Goal: Task Accomplishment & Management: Manage account settings

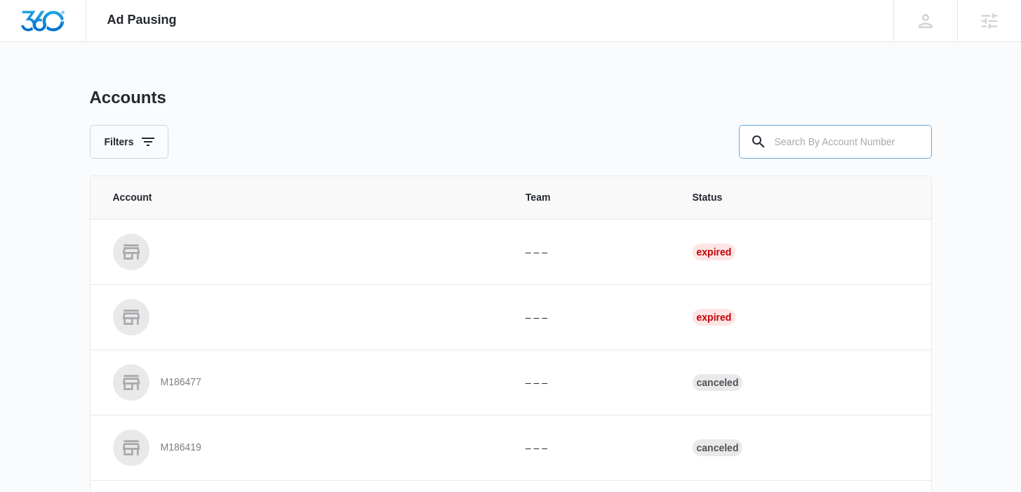
click at [803, 134] on input "text" at bounding box center [835, 142] width 193 height 34
paste input "M325282"
type input "M325282"
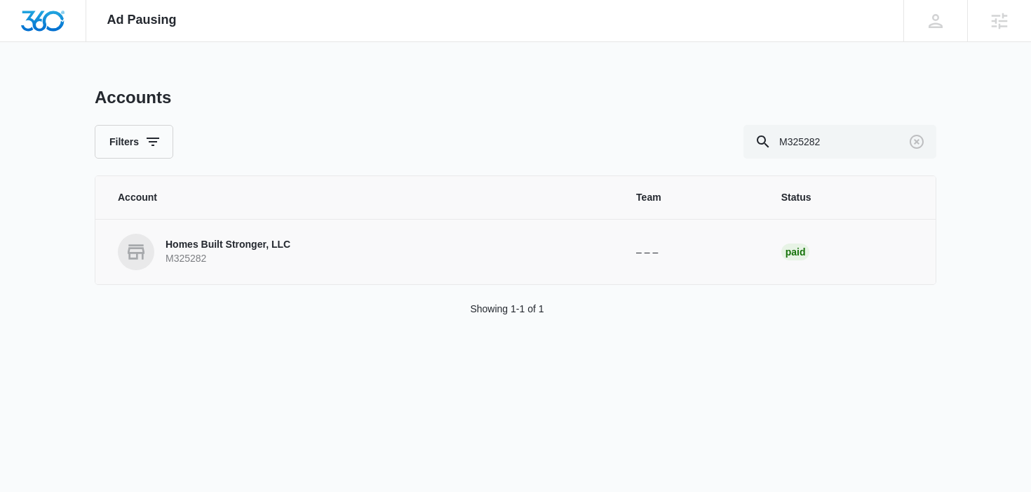
click at [245, 250] on p "Homes Built Stronger, LLC" at bounding box center [228, 245] width 125 height 14
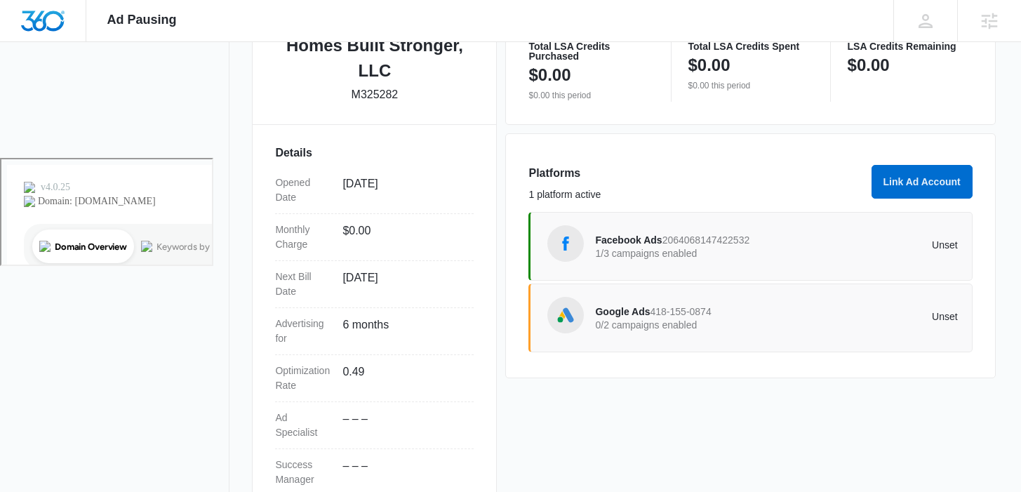
scroll to position [378, 0]
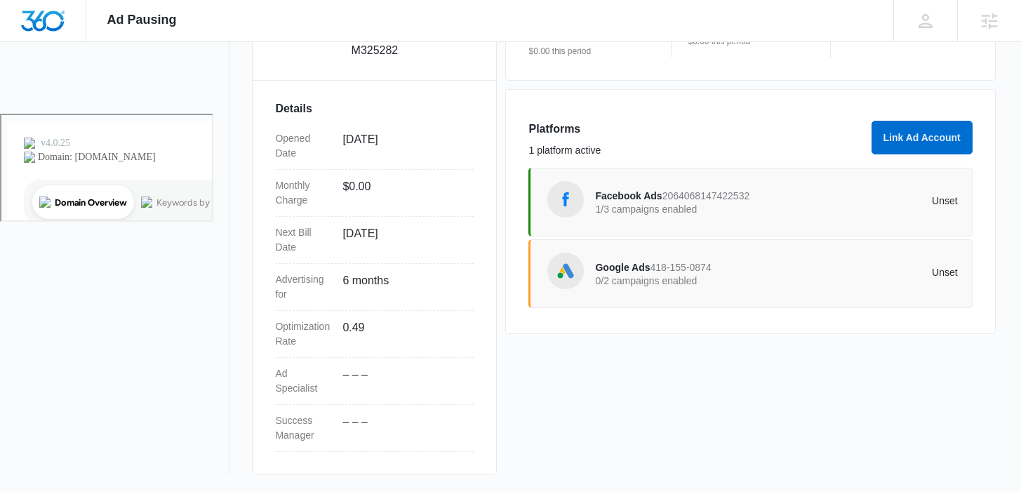
click at [654, 205] on p "1/3 campaigns enabled" at bounding box center [685, 209] width 181 height 10
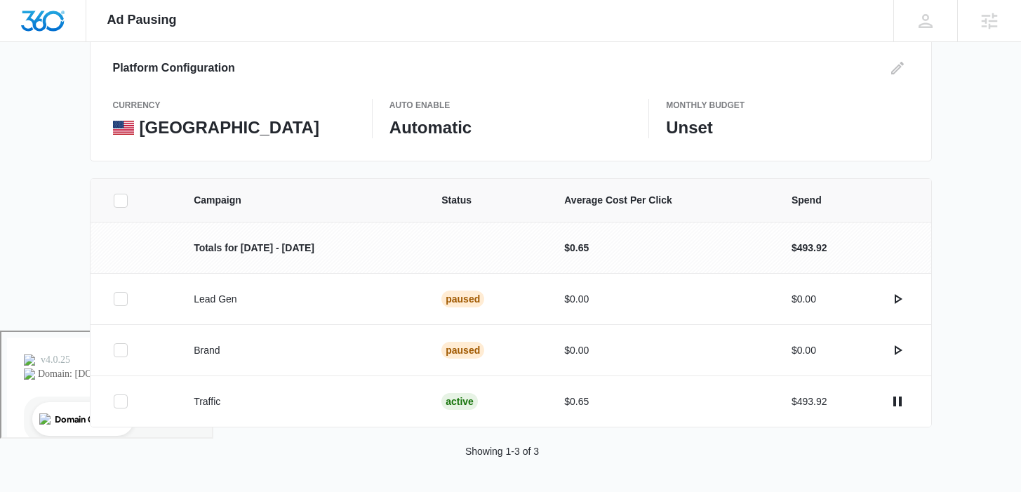
scroll to position [161, 0]
click at [903, 397] on icon "actions.pause" at bounding box center [897, 401] width 17 height 17
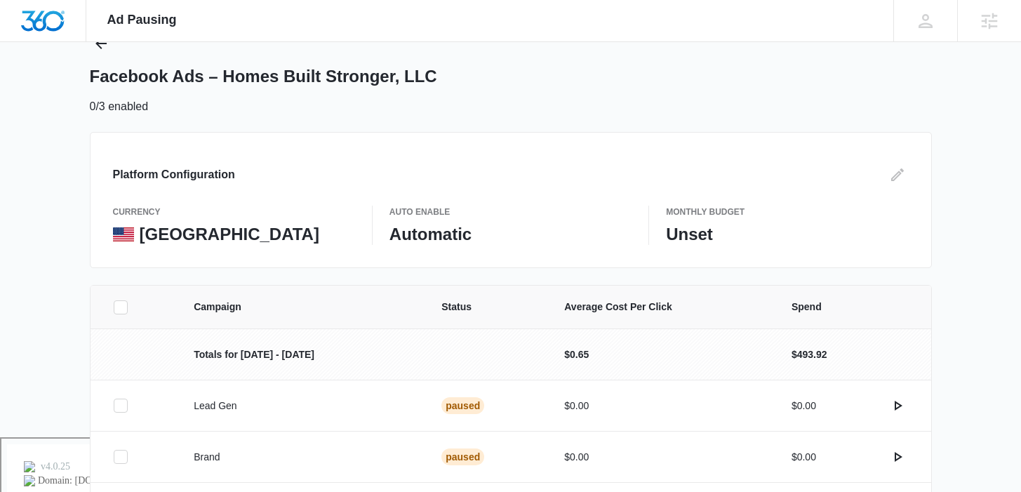
scroll to position [0, 0]
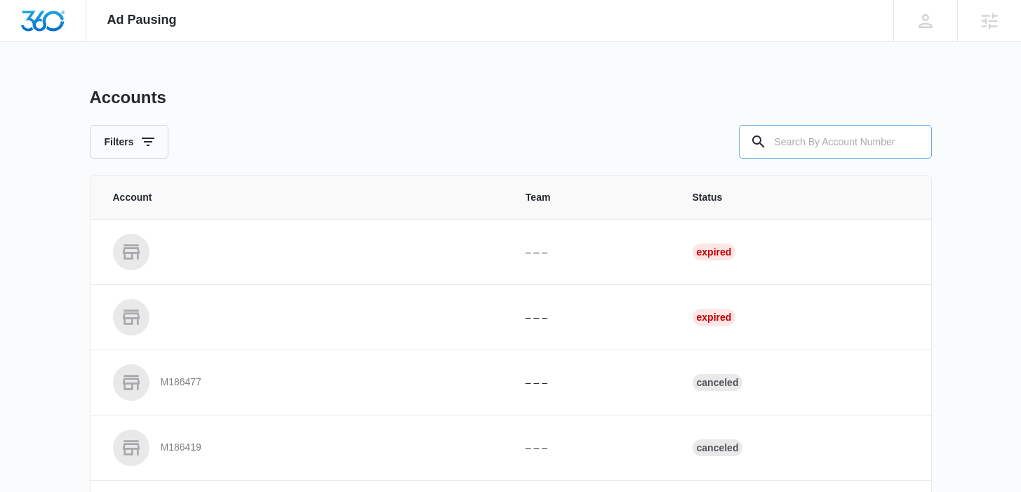
click at [807, 139] on input "text" at bounding box center [835, 142] width 193 height 34
paste input "M336162"
type input "M336162"
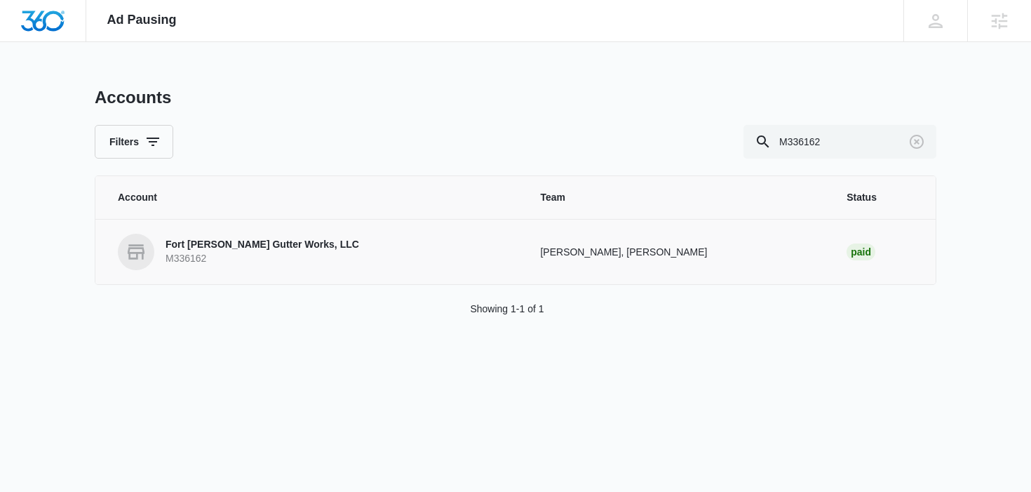
click at [261, 247] on p "Fort Smith Gutter Works, LLC" at bounding box center [263, 245] width 194 height 14
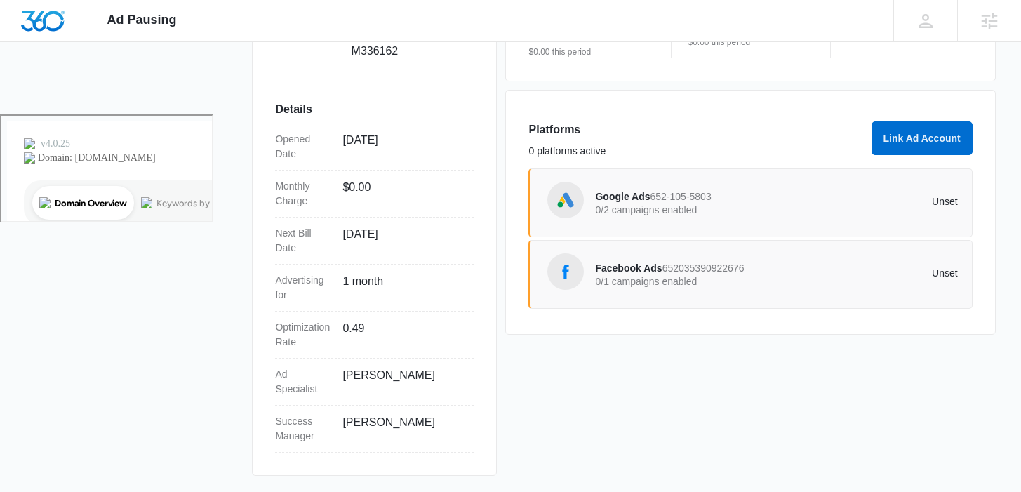
scroll to position [378, 0]
click at [640, 264] on span "Facebook Ads" at bounding box center [628, 267] width 67 height 11
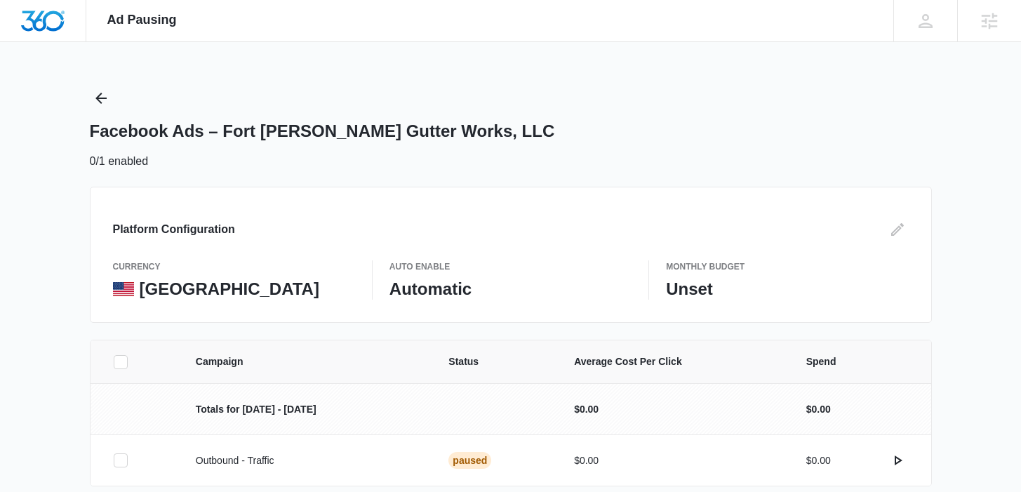
scroll to position [60, 0]
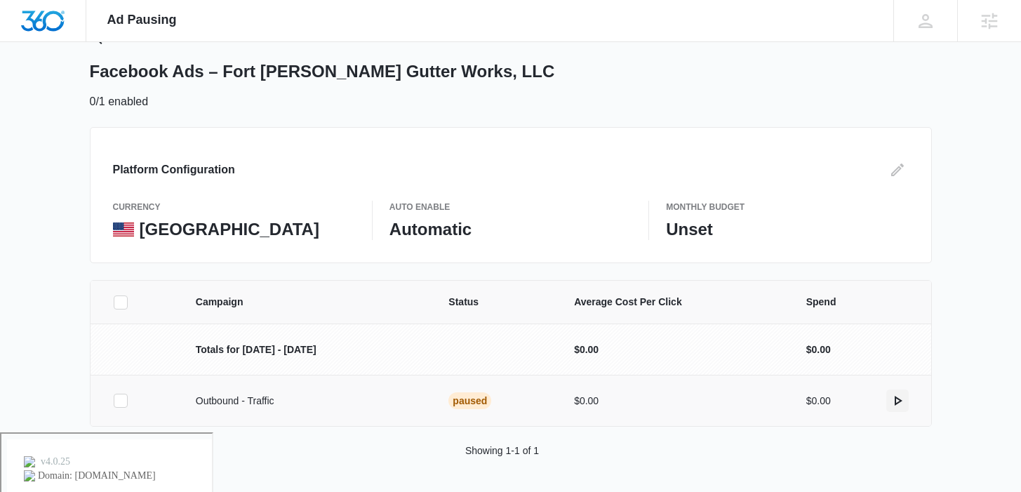
click at [894, 403] on icon "actions.activate" at bounding box center [898, 401] width 8 height 10
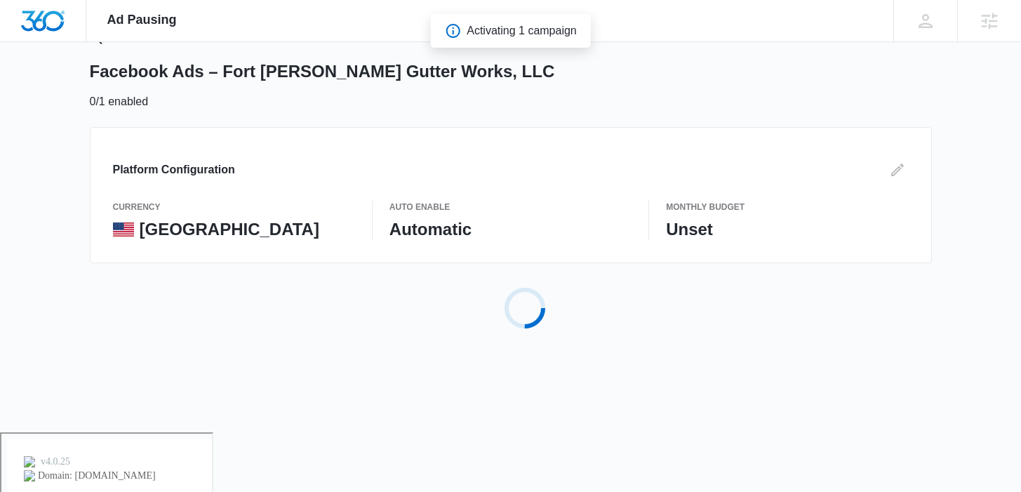
scroll to position [0, 0]
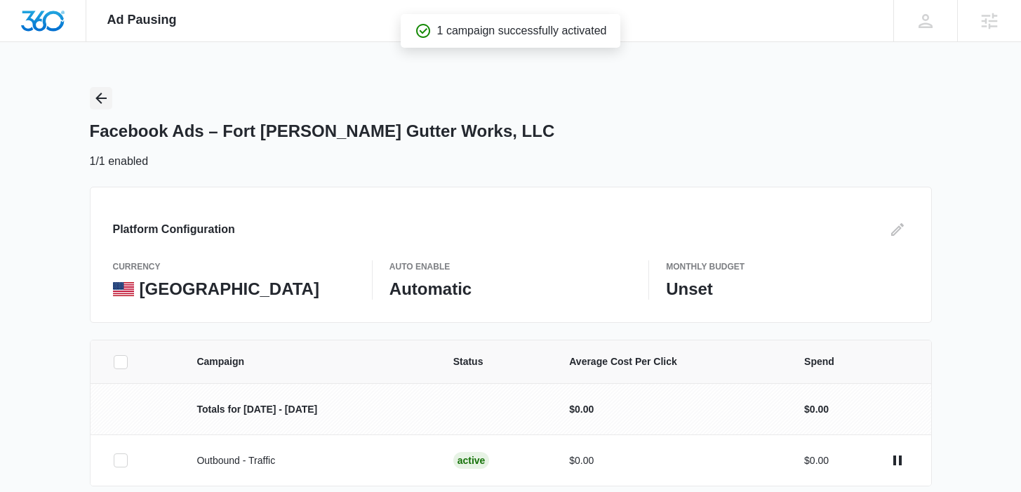
click at [104, 93] on icon "Back" at bounding box center [101, 98] width 17 height 17
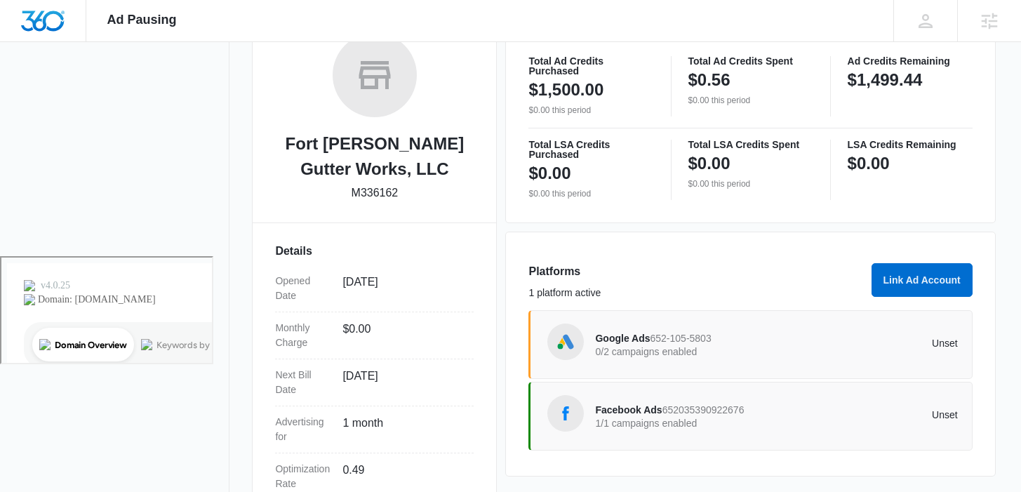
scroll to position [235, 0]
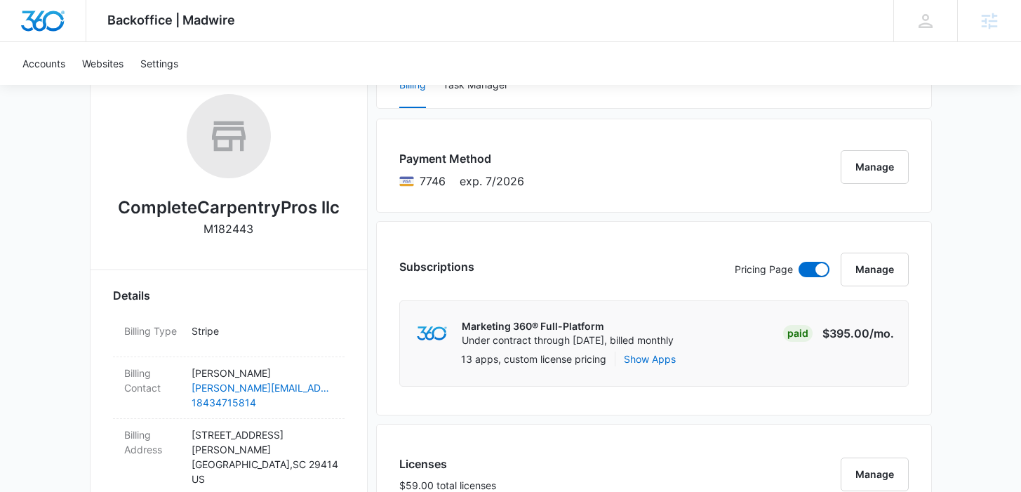
scroll to position [174, 0]
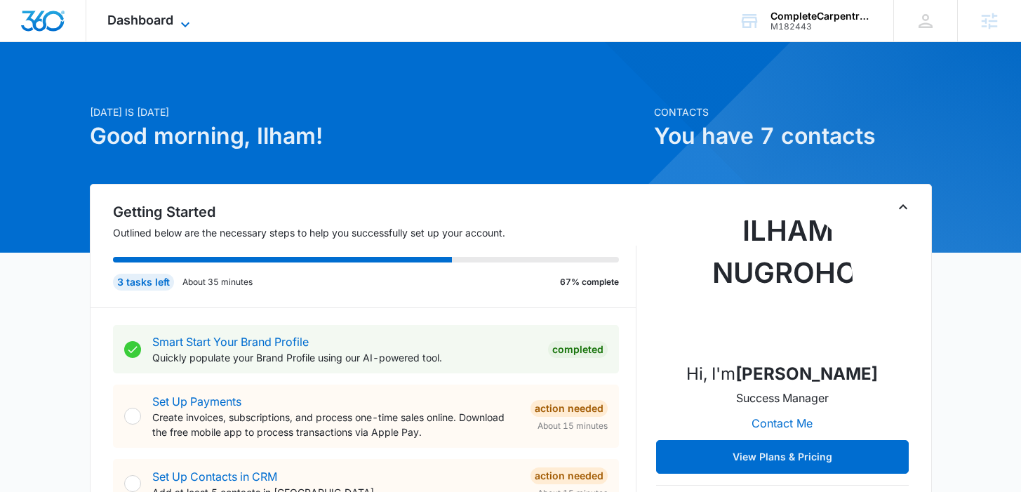
click at [149, 26] on span "Dashboard" at bounding box center [140, 20] width 66 height 15
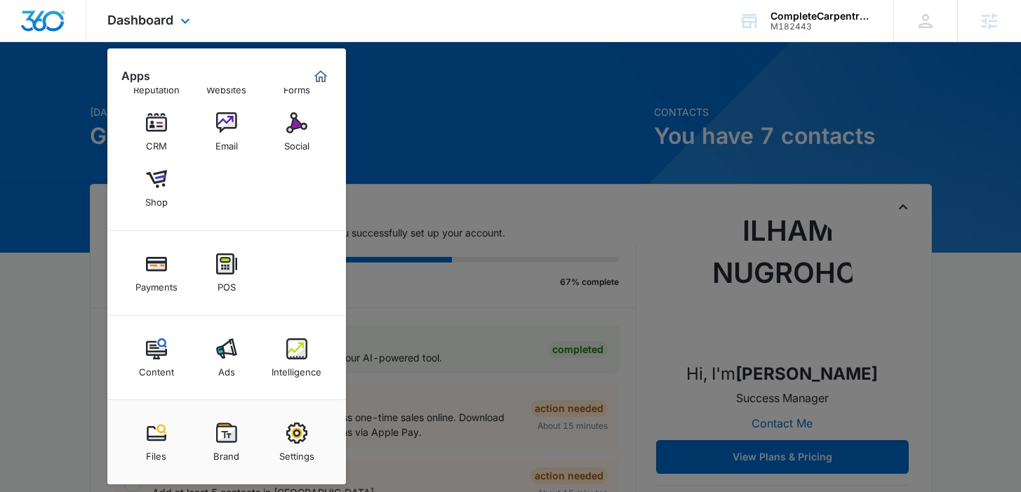
scroll to position [55, 0]
click at [233, 370] on div "Ads" at bounding box center [226, 367] width 17 height 18
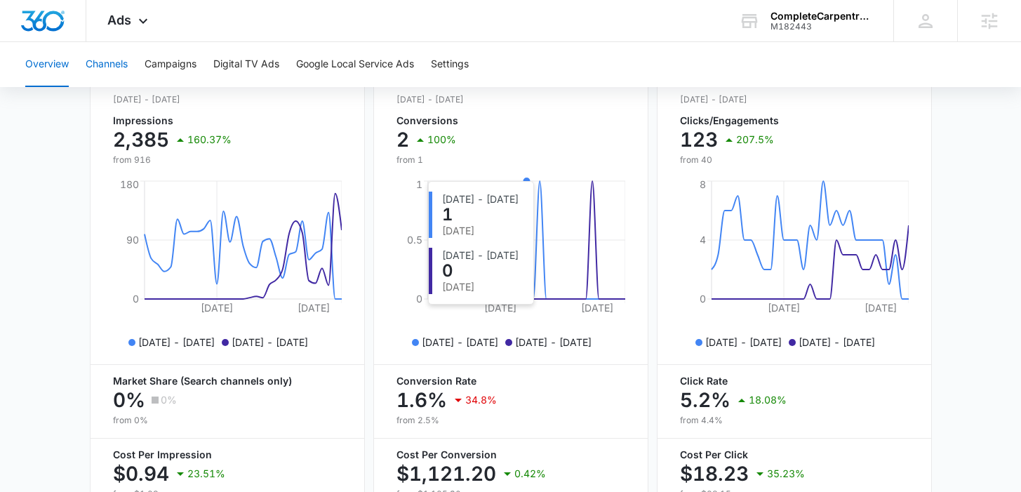
scroll to position [607, 0]
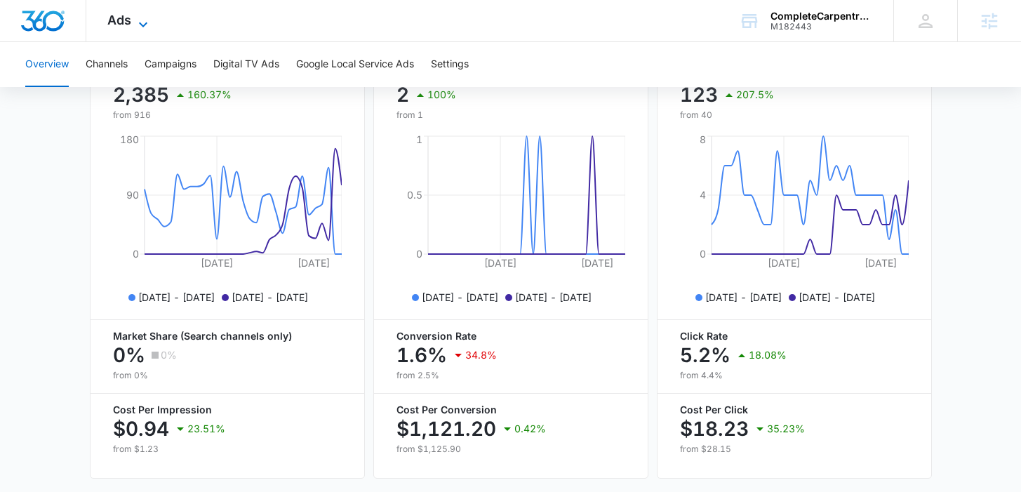
click at [138, 18] on icon at bounding box center [143, 24] width 17 height 17
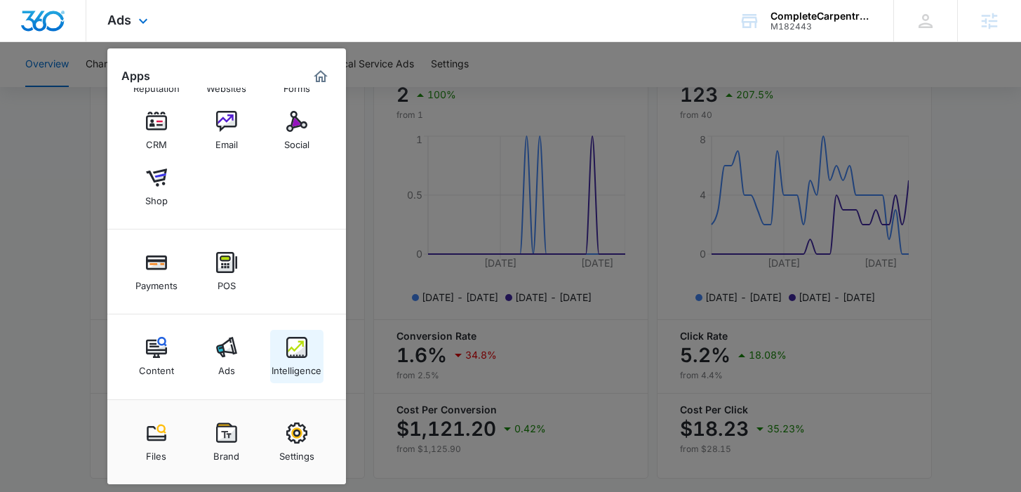
click at [281, 344] on link "Intelligence" at bounding box center [296, 356] width 53 height 53
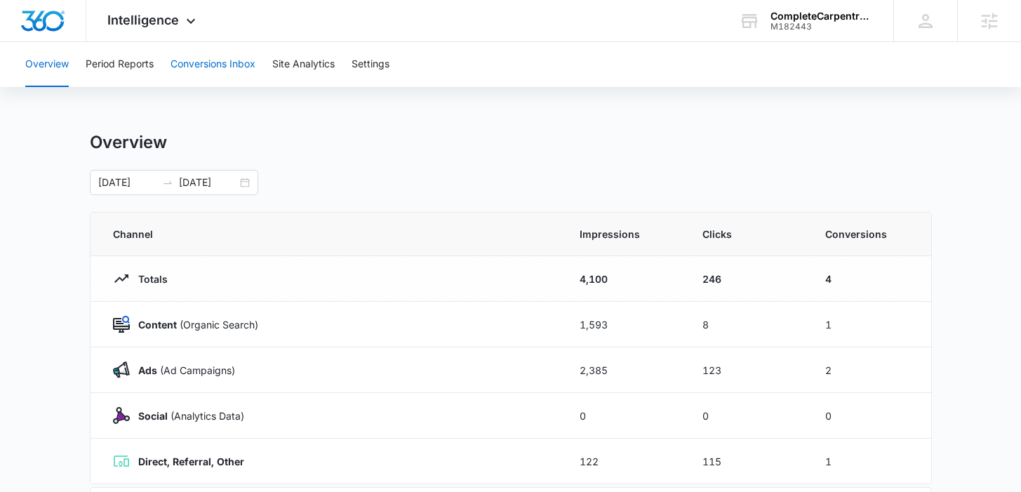
click at [213, 53] on button "Conversions Inbox" at bounding box center [212, 64] width 85 height 45
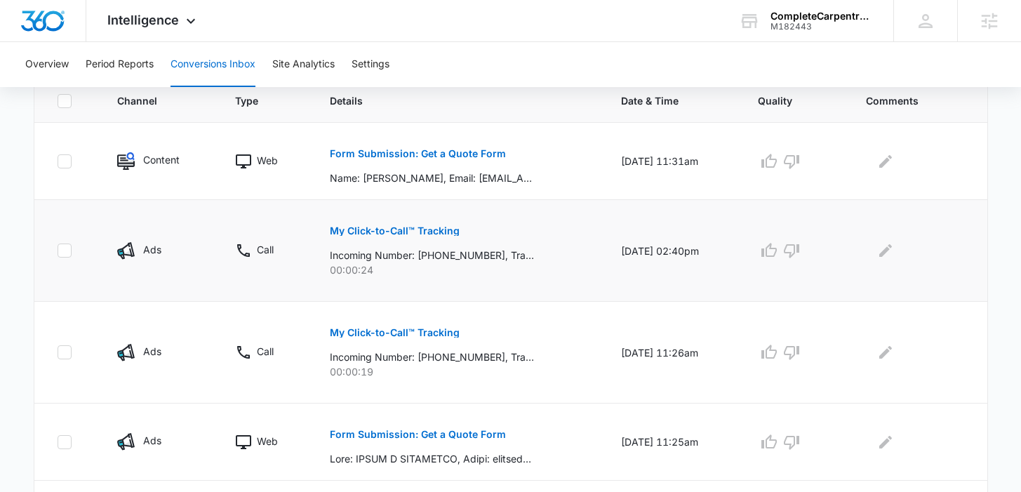
scroll to position [390, 0]
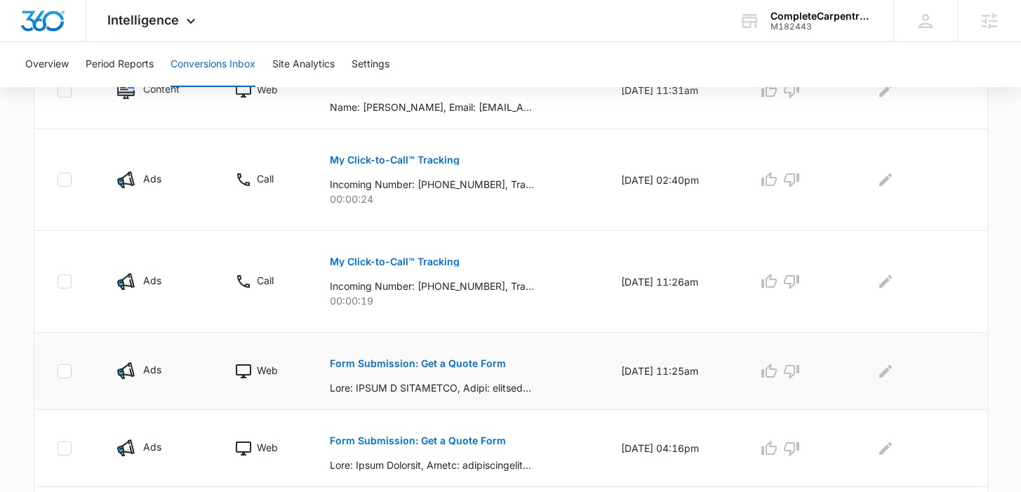
click at [440, 365] on p "Form Submission: Get a Quote Form" at bounding box center [418, 363] width 176 height 10
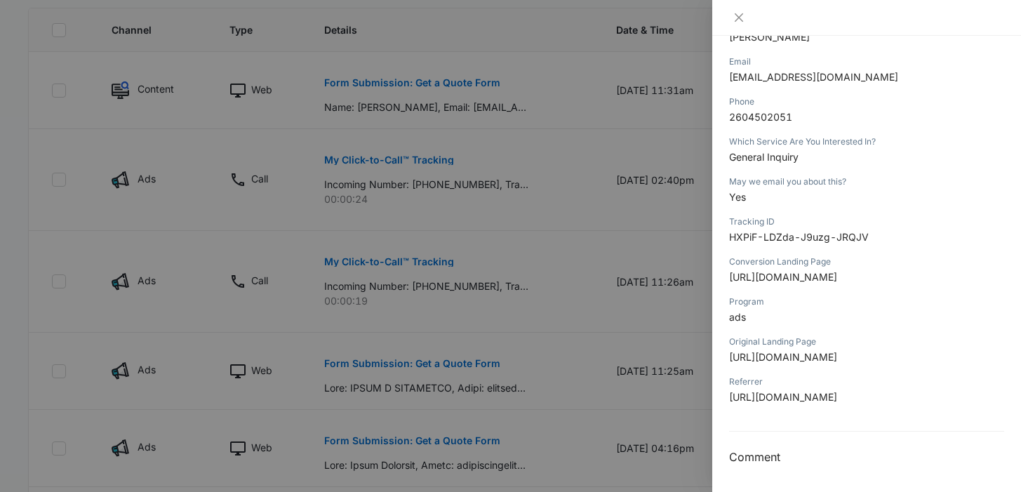
scroll to position [162, 0]
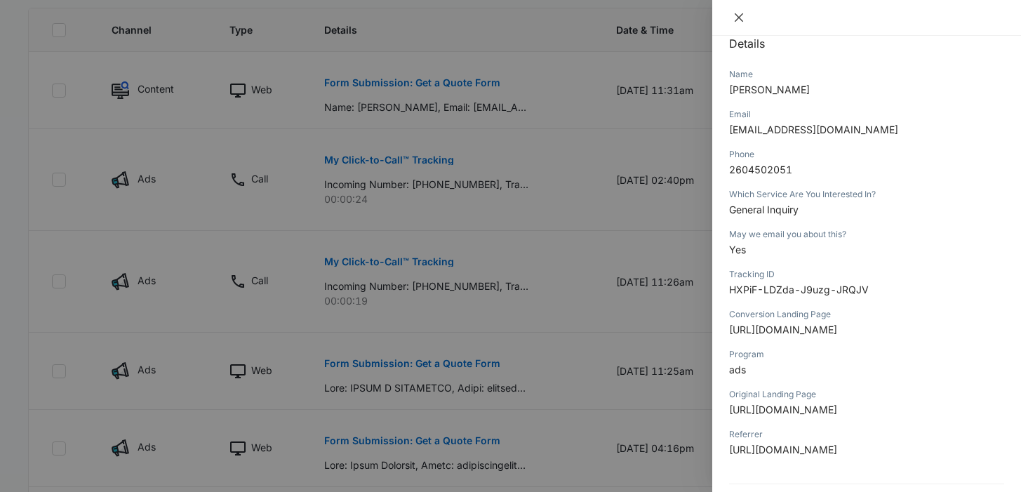
click at [730, 15] on button "Close" at bounding box center [739, 17] width 20 height 13
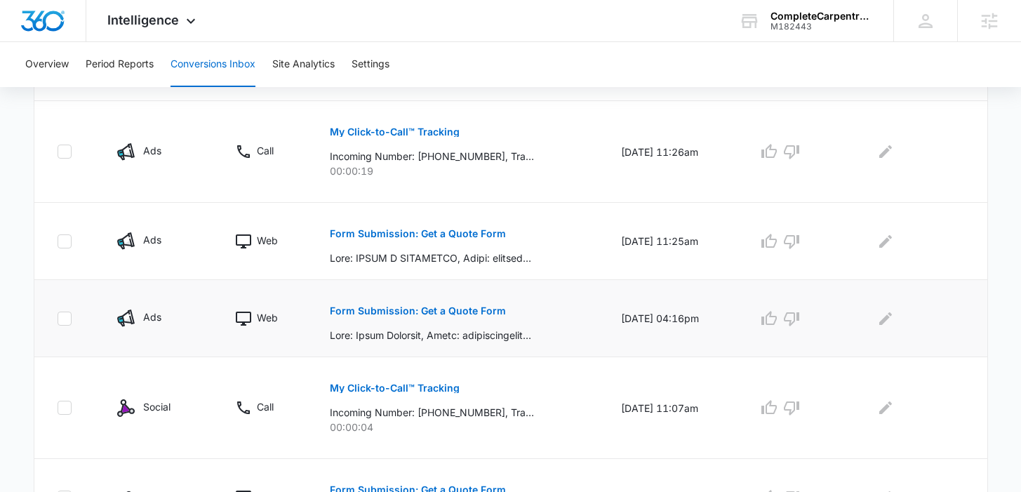
scroll to position [549, 0]
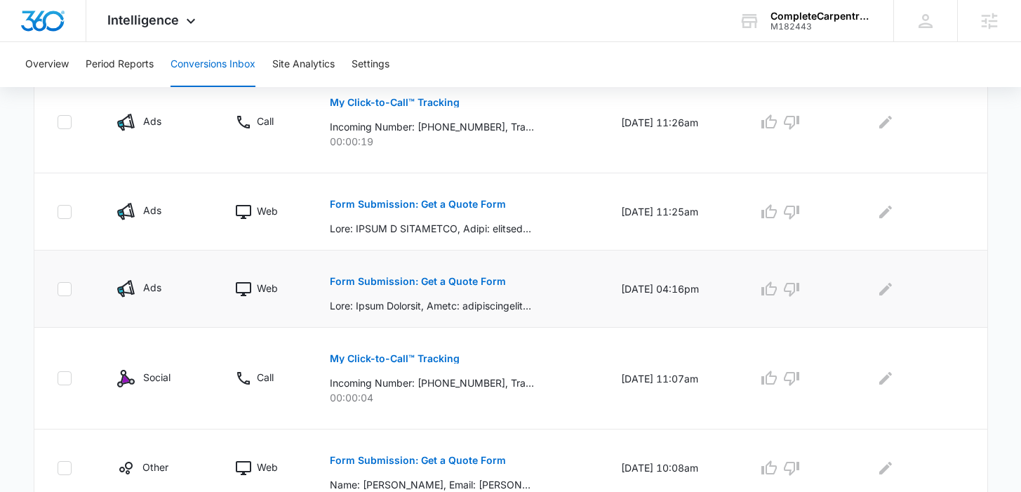
click at [398, 275] on button "Form Submission: Get a Quote Form" at bounding box center [418, 281] width 176 height 34
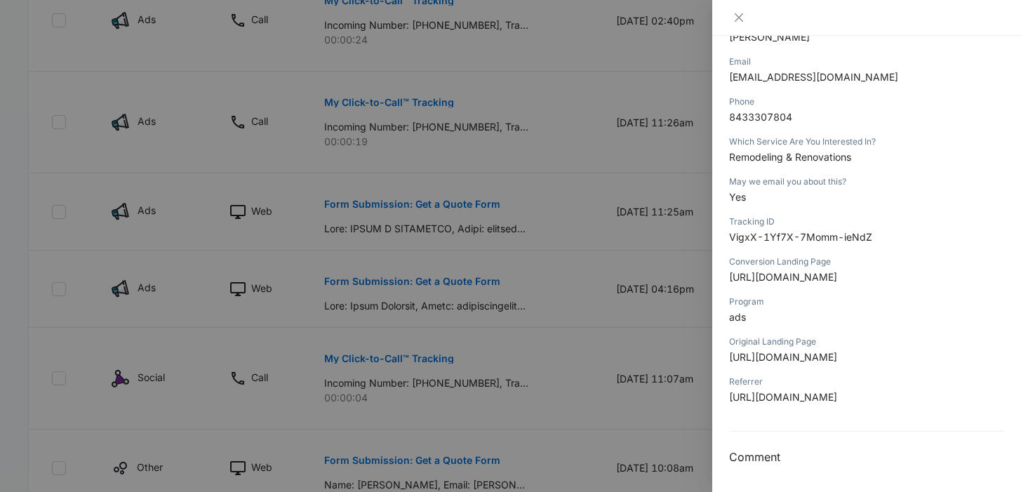
scroll to position [513, 0]
click at [740, 15] on icon "close" at bounding box center [738, 17] width 8 height 8
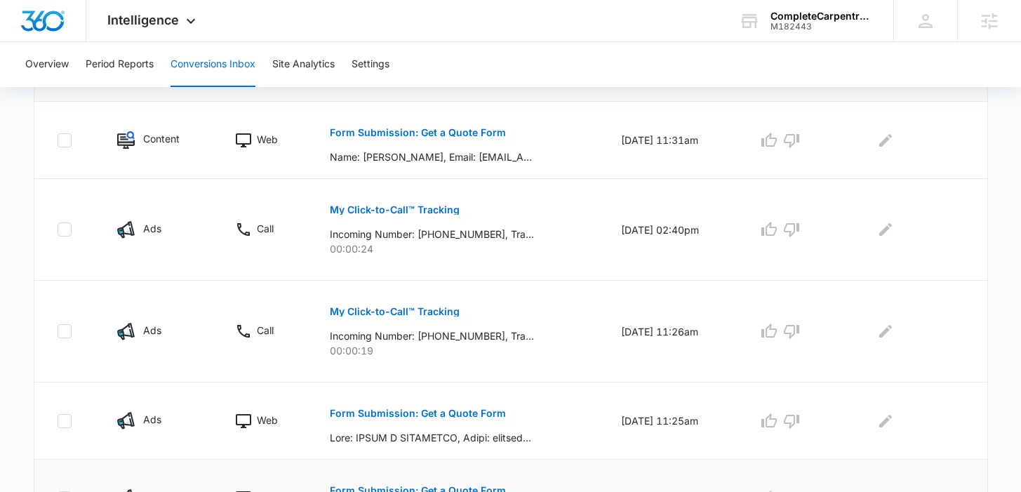
scroll to position [237, 0]
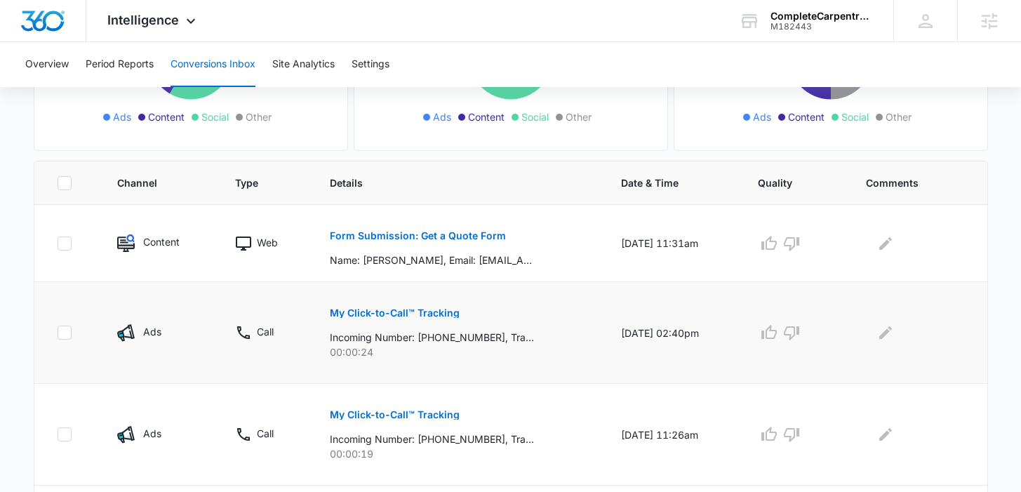
click at [397, 305] on button "My Click-to-Call™ Tracking" at bounding box center [395, 313] width 130 height 34
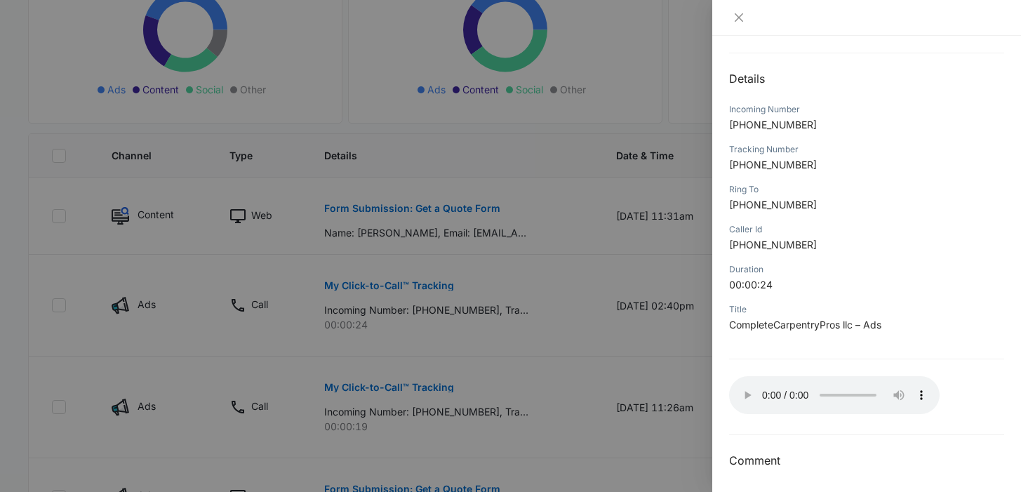
scroll to position [130, 0]
click at [737, 24] on button "Close" at bounding box center [739, 17] width 20 height 13
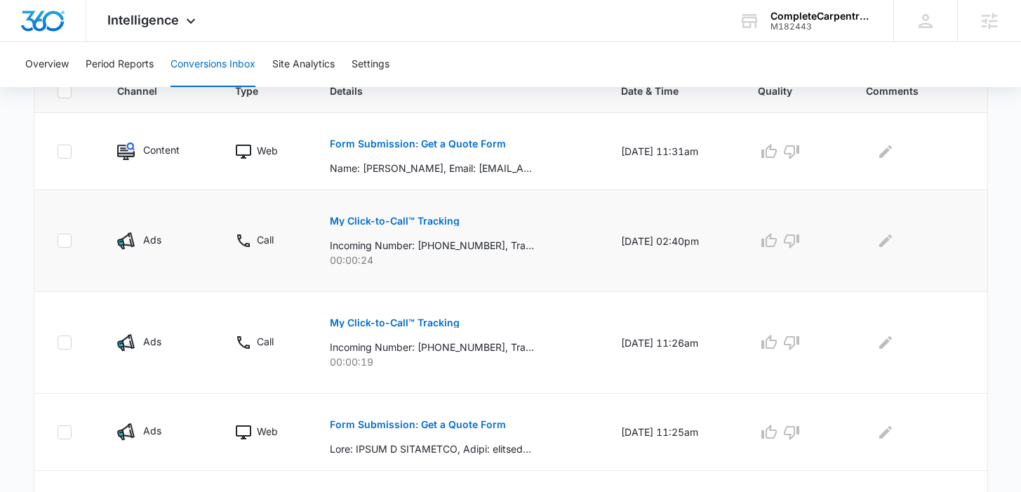
scroll to position [355, 0]
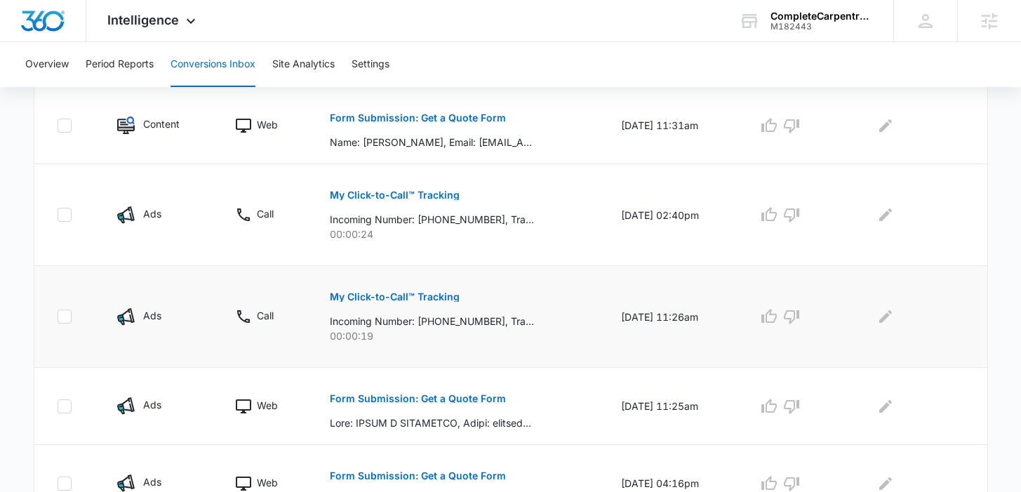
click at [424, 303] on button "My Click-to-Call™ Tracking" at bounding box center [395, 297] width 130 height 34
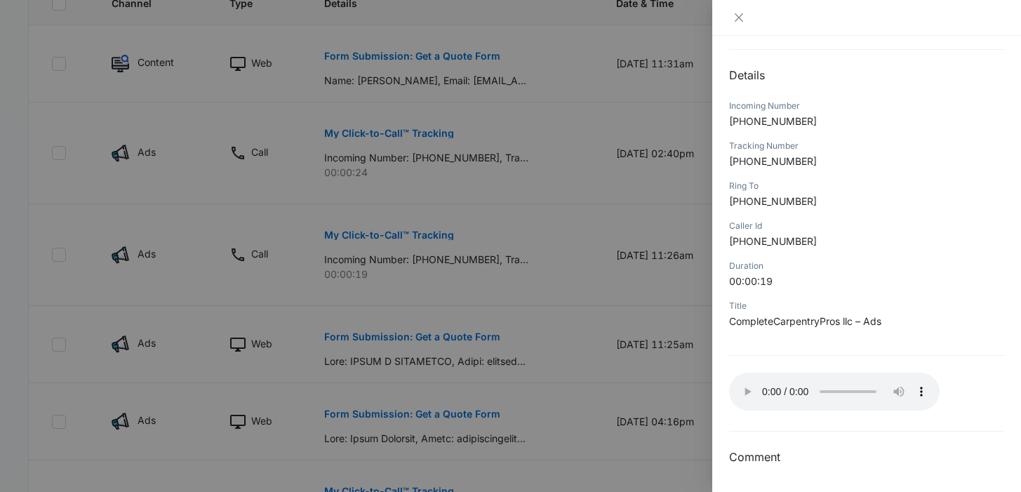
scroll to position [445, 0]
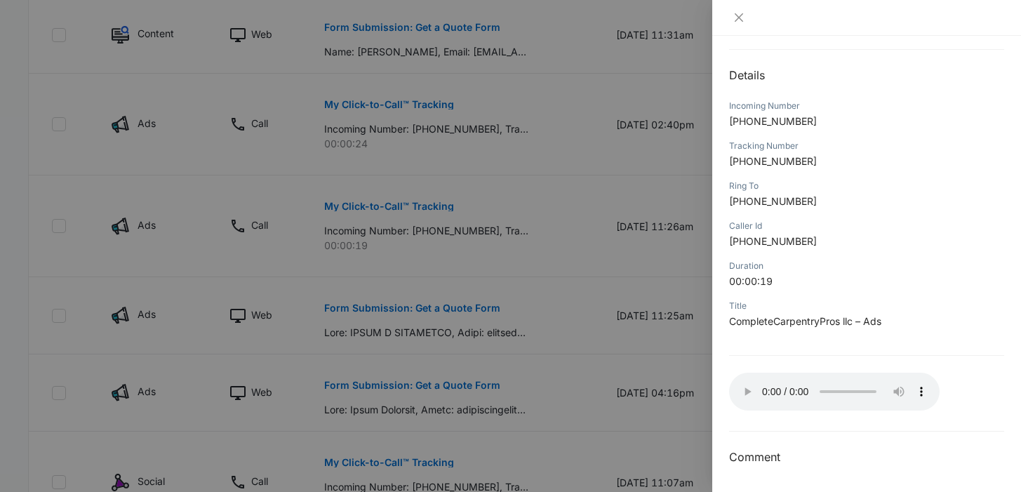
click at [732, 26] on div at bounding box center [866, 18] width 309 height 36
click at [739, 21] on icon "close" at bounding box center [738, 17] width 11 height 11
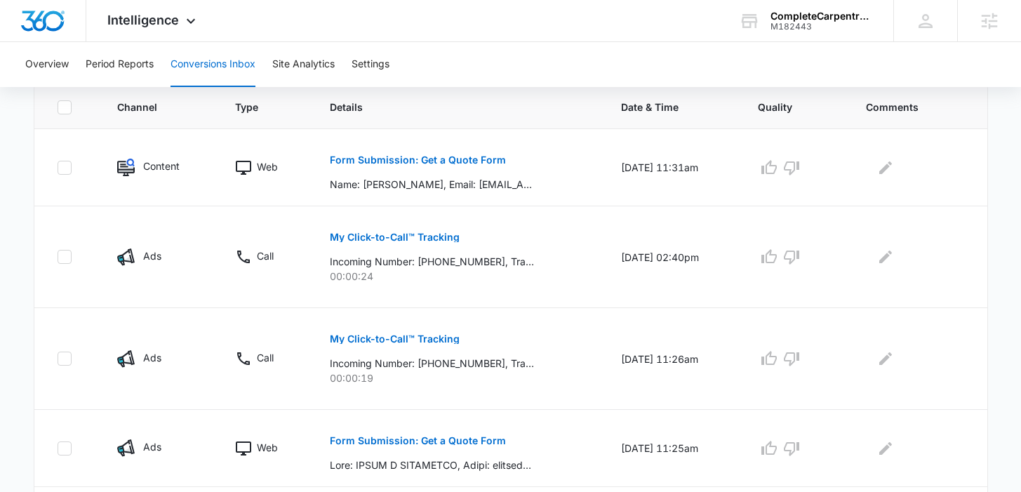
scroll to position [306, 0]
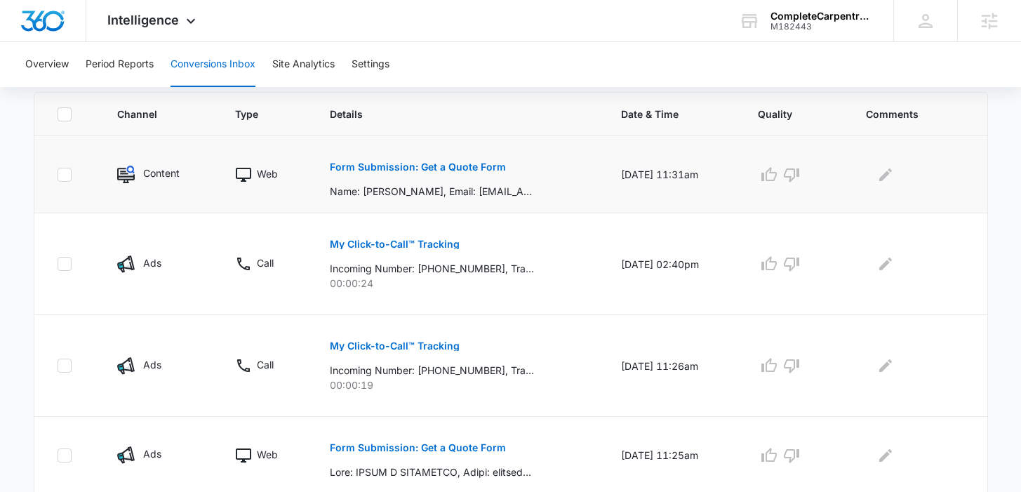
click at [463, 170] on p "Form Submission: Get a Quote Form" at bounding box center [418, 167] width 176 height 10
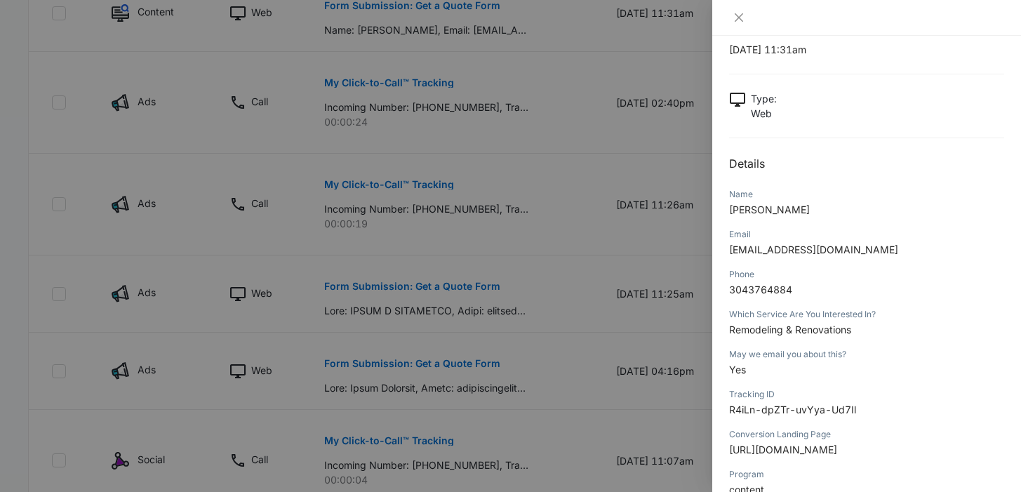
scroll to position [0, 0]
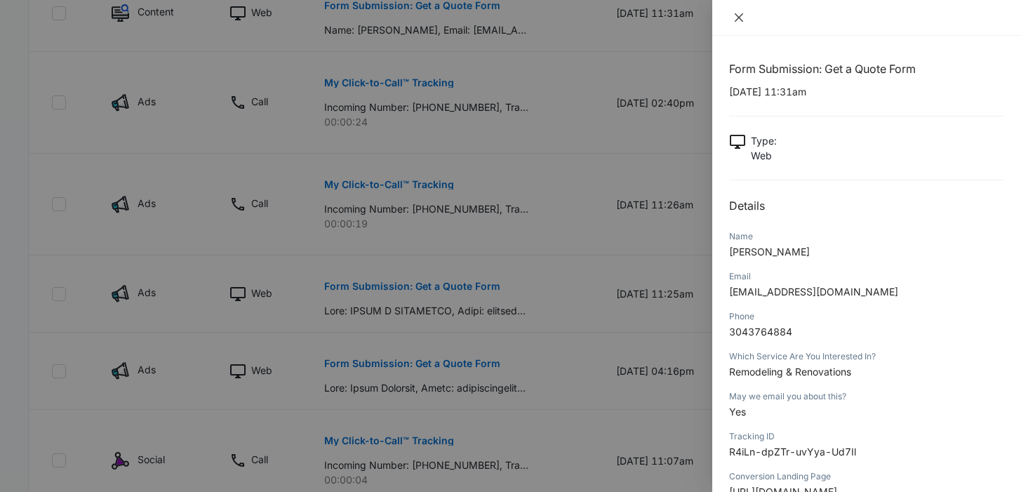
click at [745, 20] on button "Close" at bounding box center [739, 17] width 20 height 13
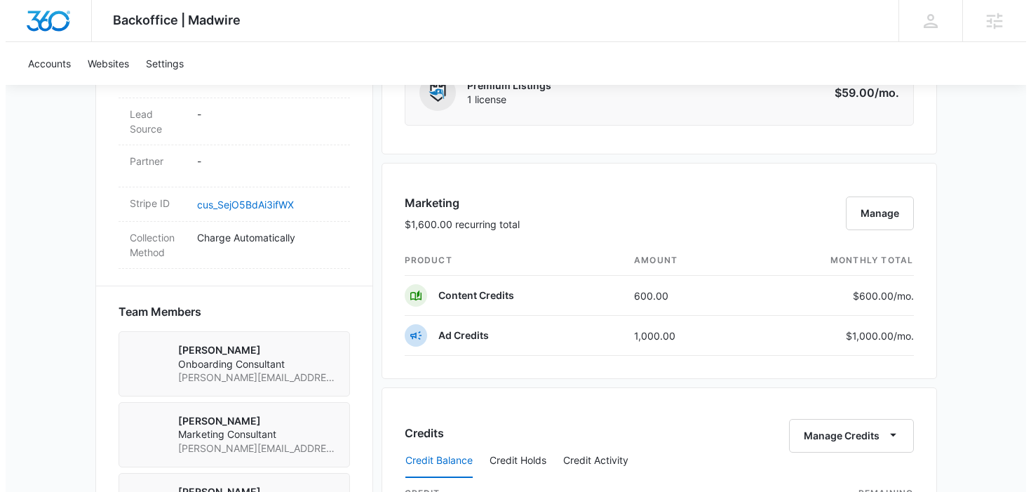
scroll to position [795, 0]
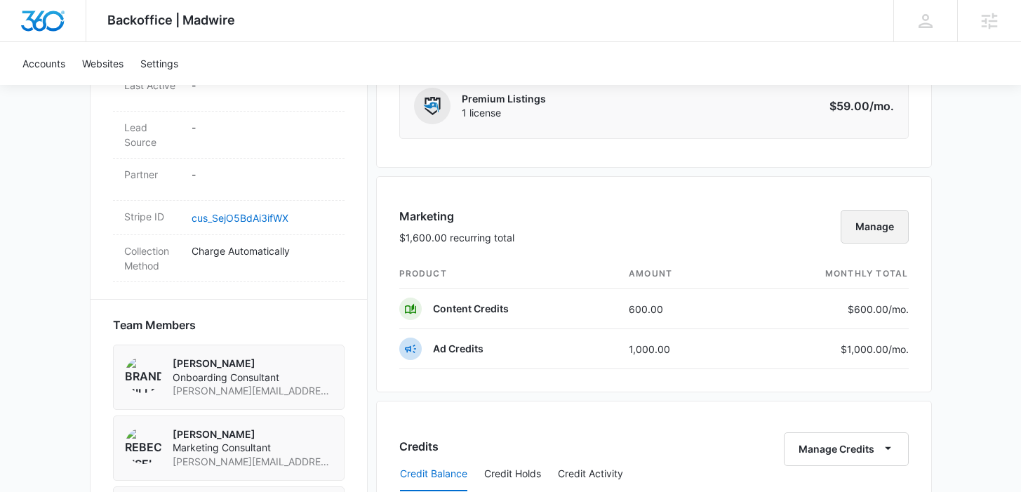
click at [873, 224] on button "Manage" at bounding box center [874, 227] width 68 height 34
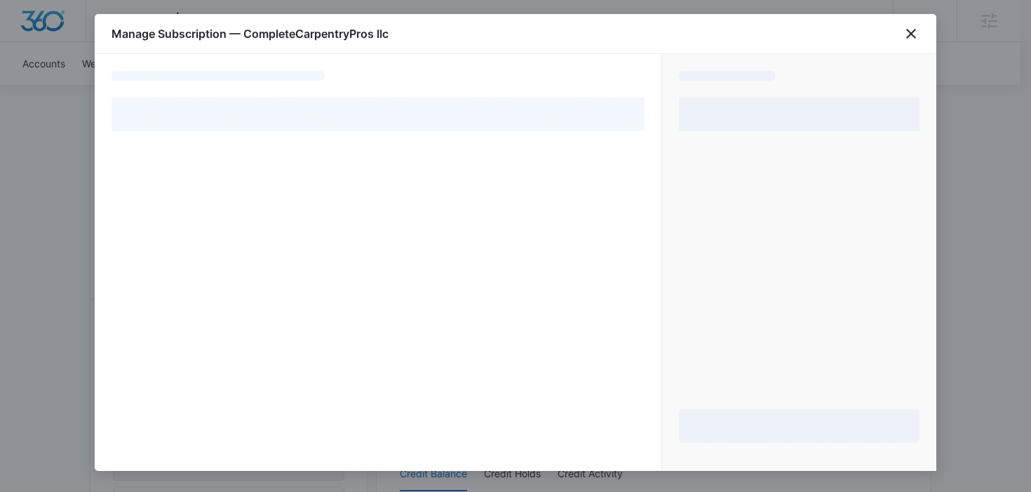
select select "pm_1S8kYLA4n8RTgNjUqalbYjtk"
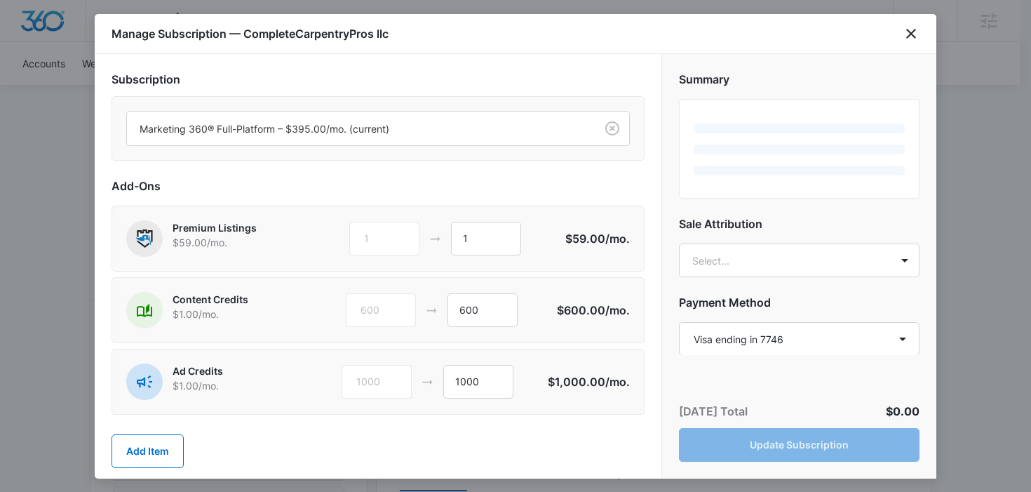
scroll to position [20, 0]
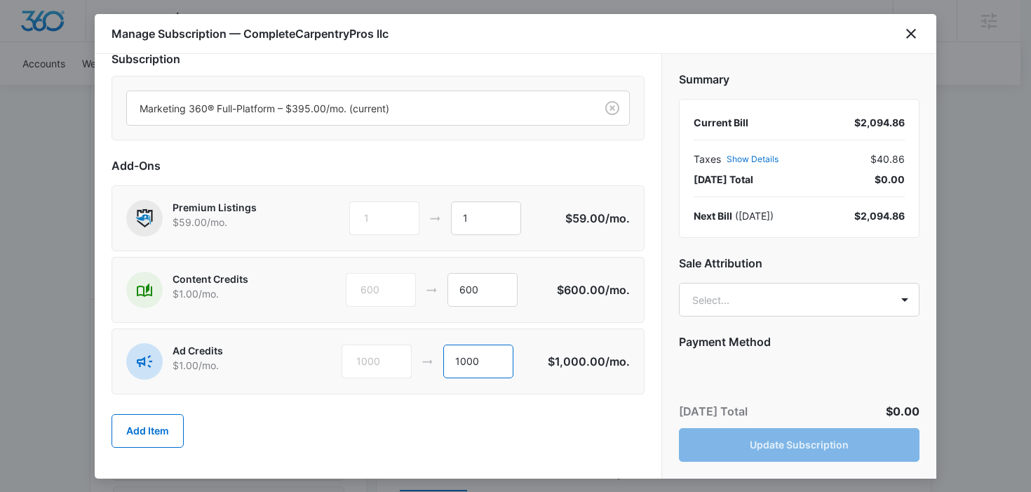
click at [487, 360] on input "1000" at bounding box center [478, 361] width 70 height 34
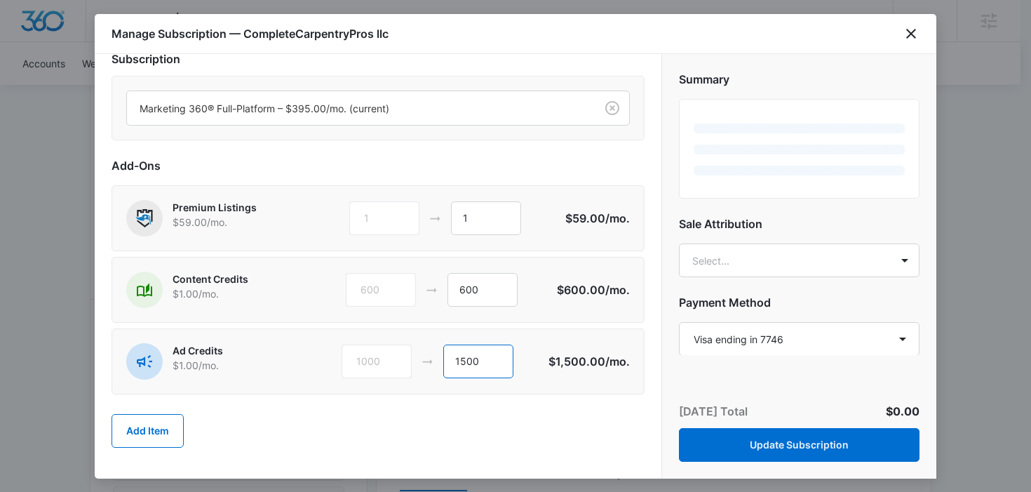
type input "1500"
click at [482, 427] on div "Add Item" at bounding box center [378, 431] width 533 height 62
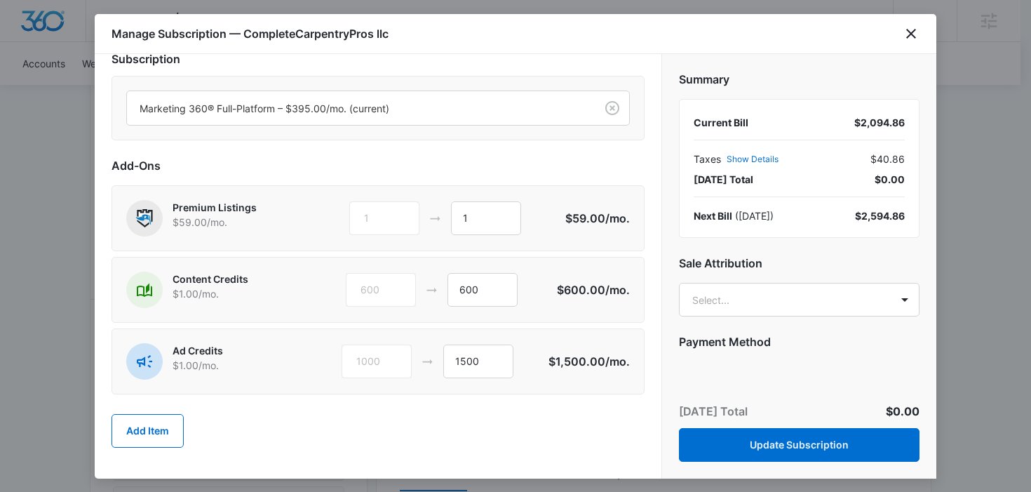
click at [699, 322] on div "Summary Current Bill $2,094.86 Taxes Show Details $40.86 Today’s Total $0.00 Ne…" at bounding box center [799, 204] width 274 height 301
click at [704, 310] on body "Backoffice | Madwire Apps Settings IN Ilham Nugroho ilham.nugroho@madwire.com M…" at bounding box center [515, 242] width 1031 height 2074
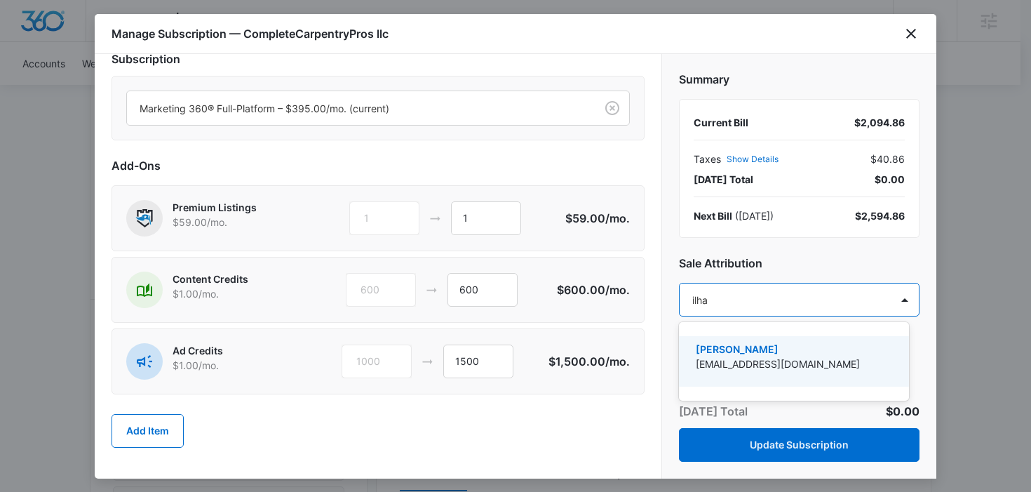
type input "ilham"
click at [744, 352] on p "[PERSON_NAME]" at bounding box center [793, 349] width 194 height 15
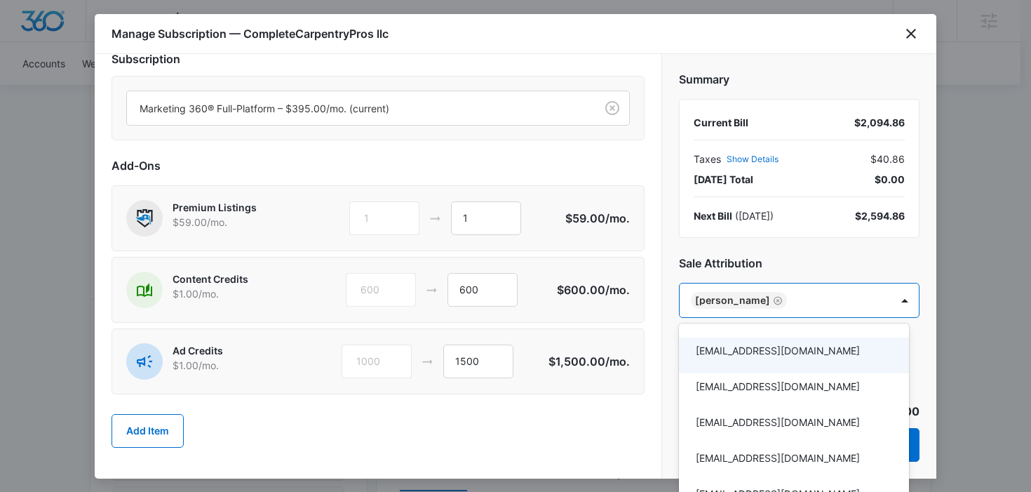
click at [650, 281] on div at bounding box center [515, 246] width 1031 height 492
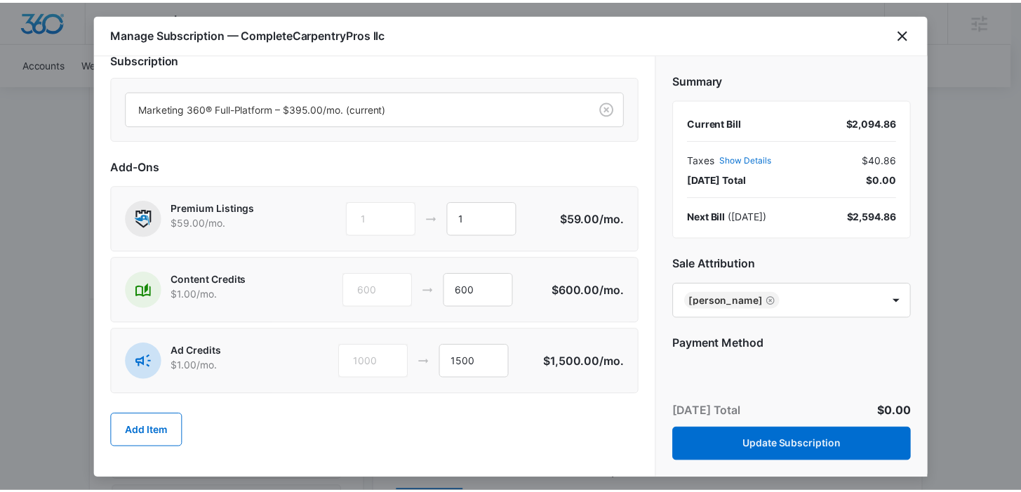
scroll to position [93, 0]
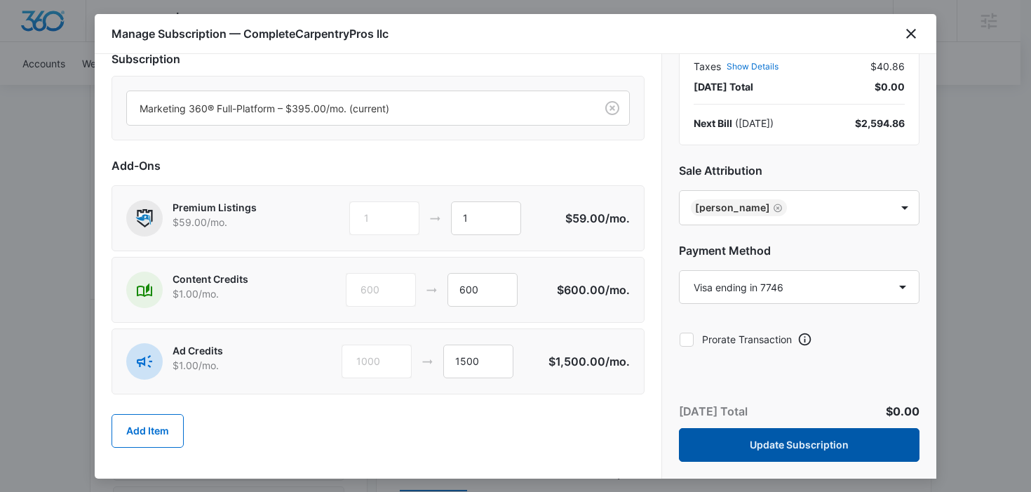
click at [760, 441] on button "Update Subscription" at bounding box center [799, 445] width 241 height 34
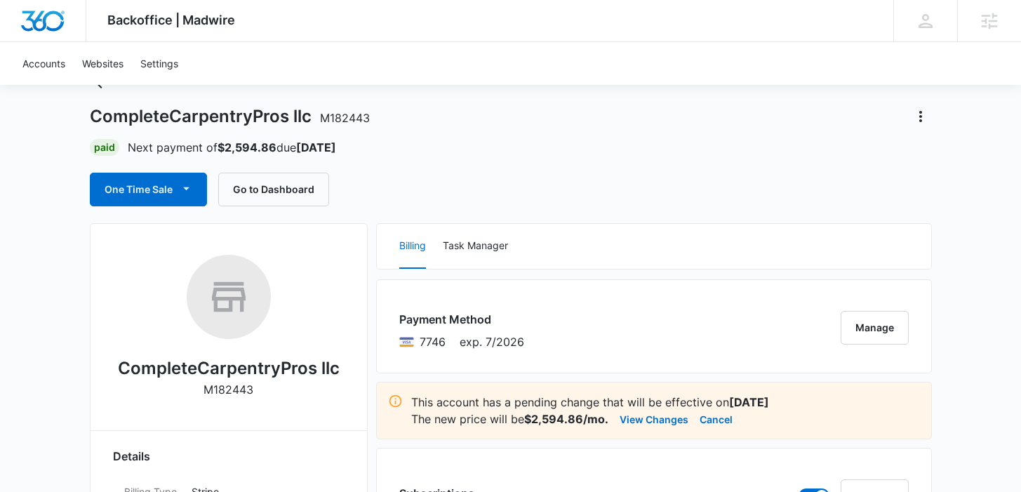
scroll to position [59, 0]
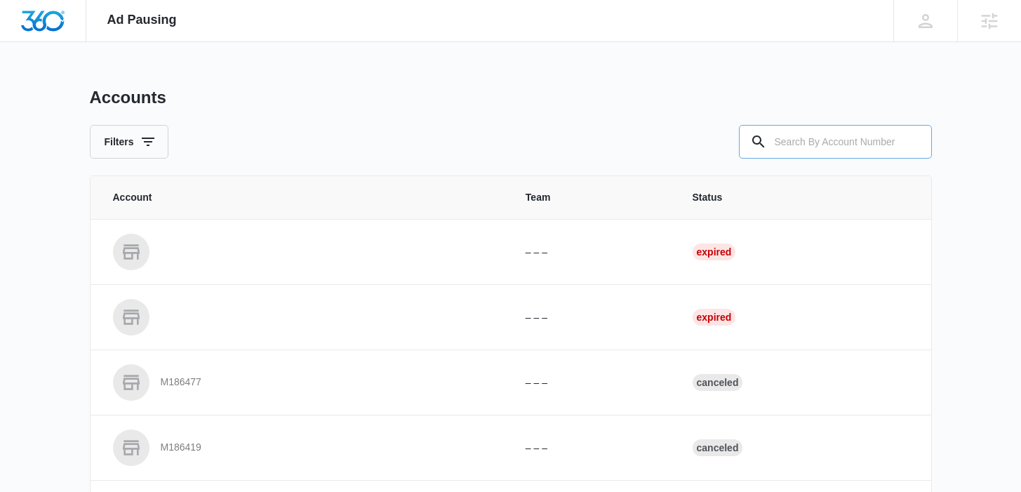
click at [795, 141] on input "text" at bounding box center [835, 142] width 193 height 34
paste input "M330607"
type input "M330607"
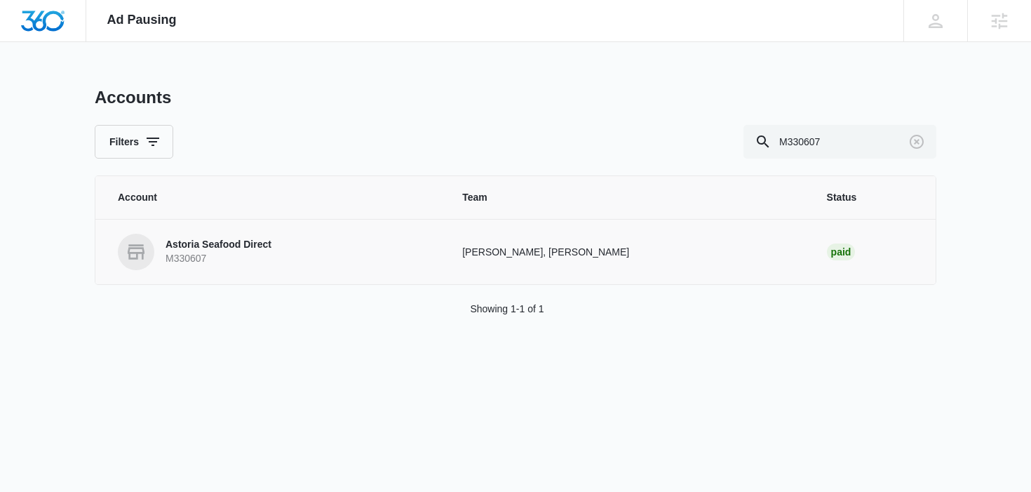
click at [244, 234] on link "Astoria Seafood Direct M330607" at bounding box center [273, 252] width 311 height 36
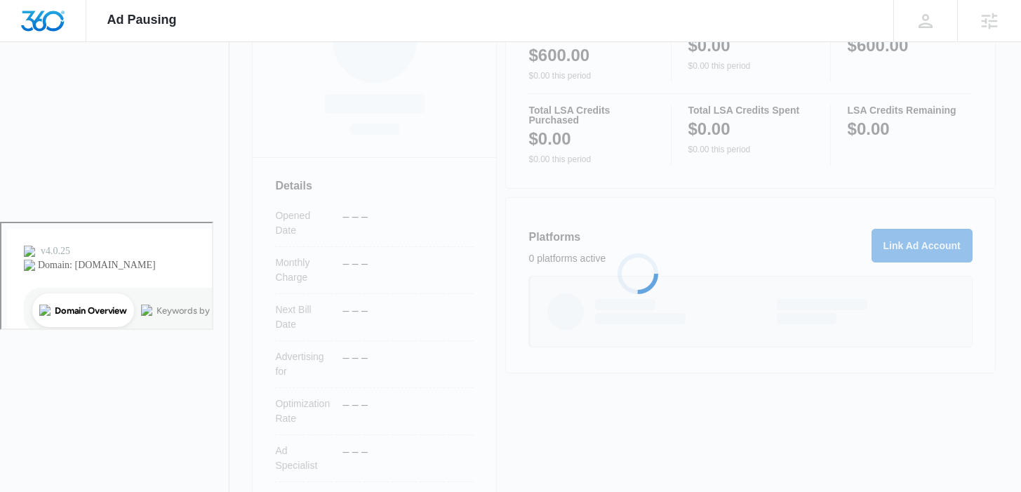
scroll to position [271, 0]
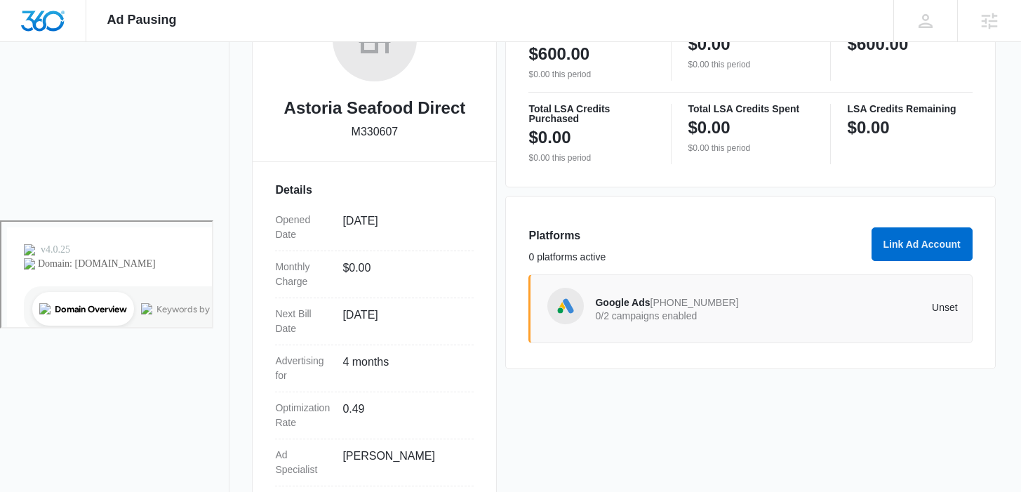
click at [772, 311] on p "0/2 campaigns enabled" at bounding box center [685, 316] width 181 height 10
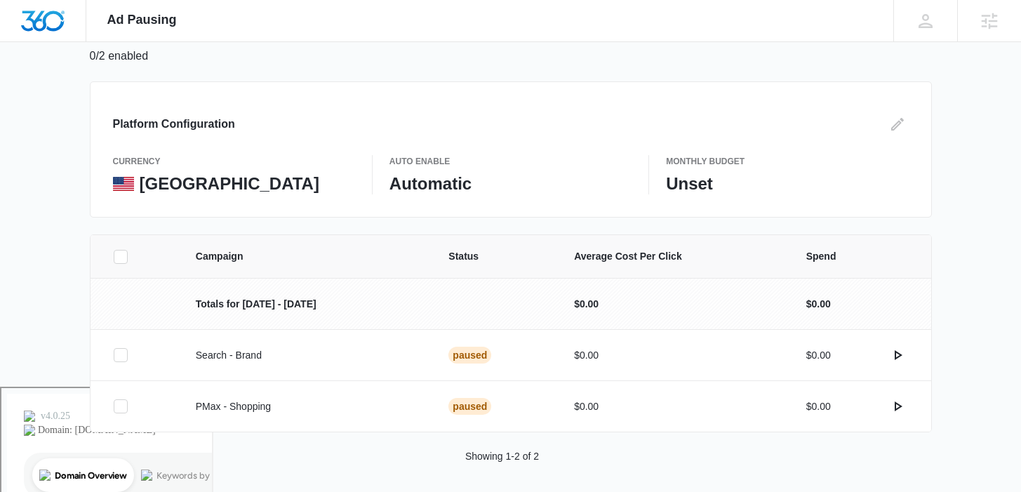
scroll to position [111, 0]
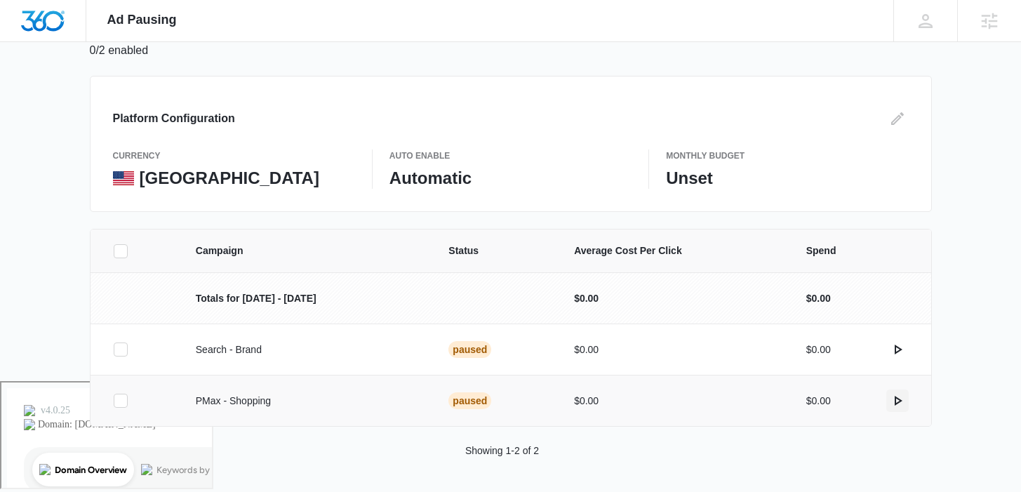
click at [901, 401] on icon "actions.activate" at bounding box center [897, 400] width 17 height 17
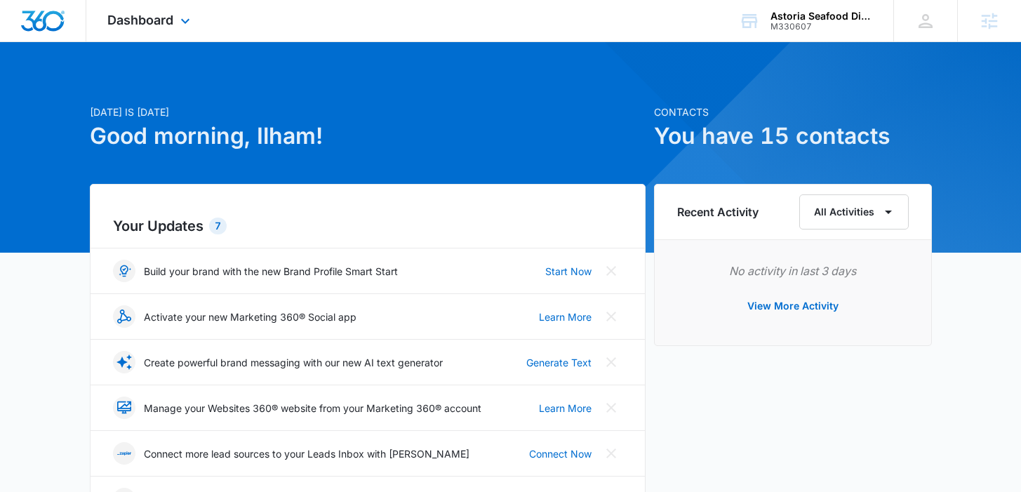
click at [171, 30] on div "Dashboard Apps Reputation Websites Forms CRM Email Social Shop Payments POS Con…" at bounding box center [150, 20] width 128 height 41
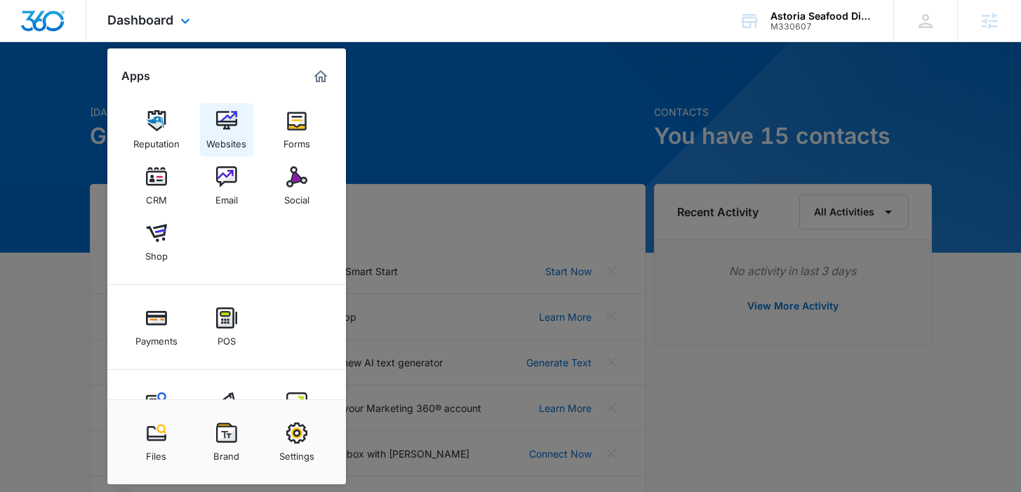
click at [229, 127] on img at bounding box center [226, 120] width 21 height 21
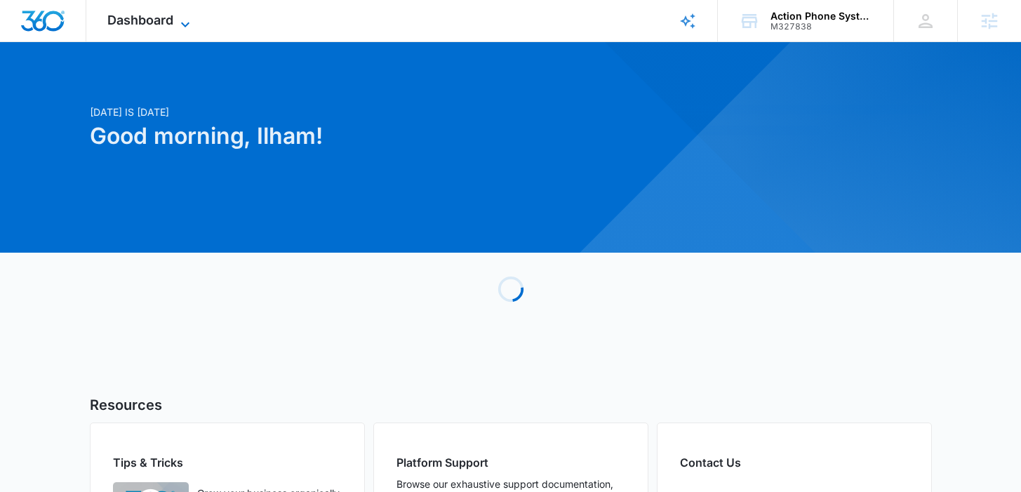
click at [158, 13] on span "Dashboard" at bounding box center [140, 20] width 66 height 15
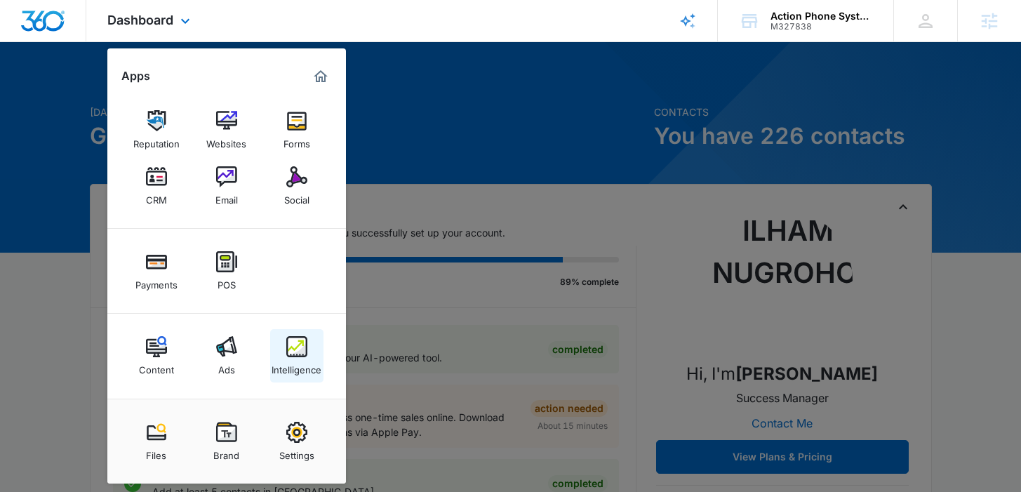
click at [280, 358] on div "Intelligence" at bounding box center [296, 366] width 50 height 18
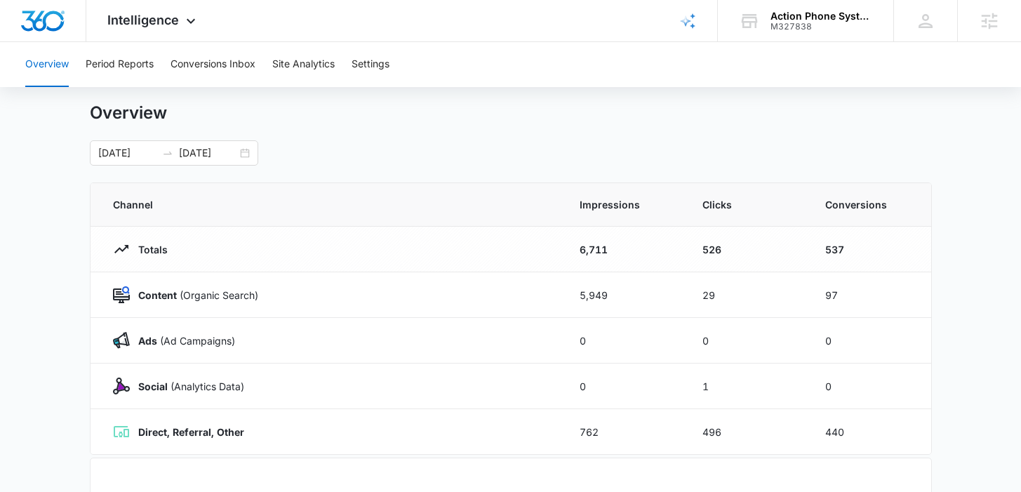
scroll to position [32, 0]
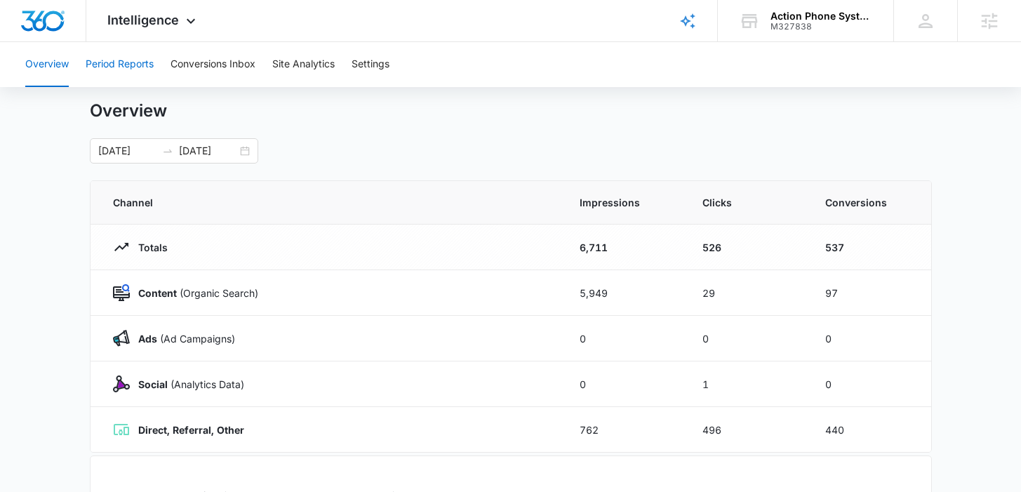
click at [140, 60] on button "Period Reports" at bounding box center [120, 64] width 68 height 45
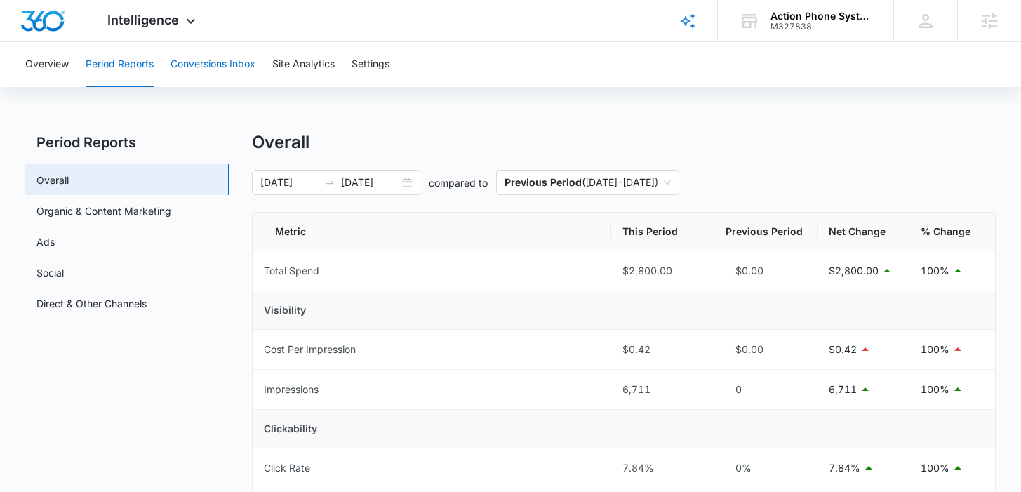
click at [217, 66] on button "Conversions Inbox" at bounding box center [212, 64] width 85 height 45
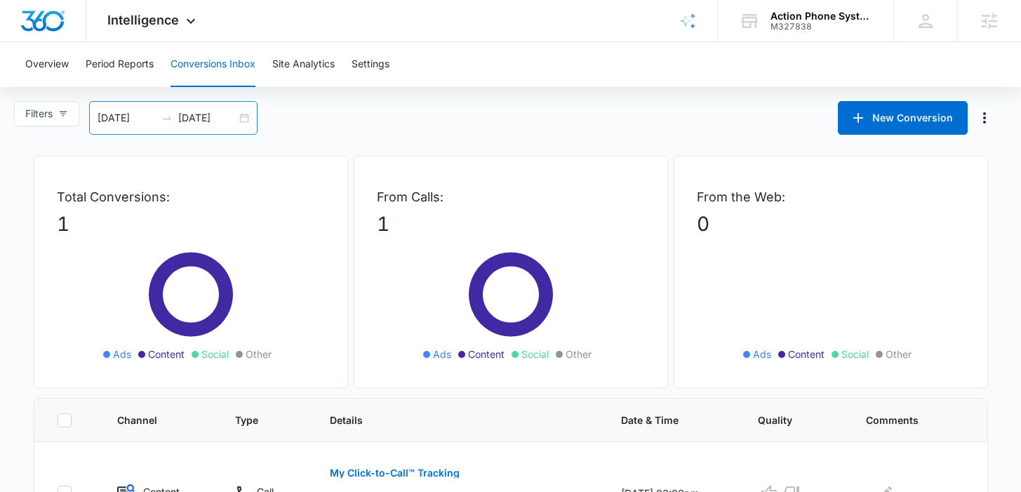
click at [243, 118] on div "09/06/2025 10/06/2025" at bounding box center [173, 118] width 168 height 34
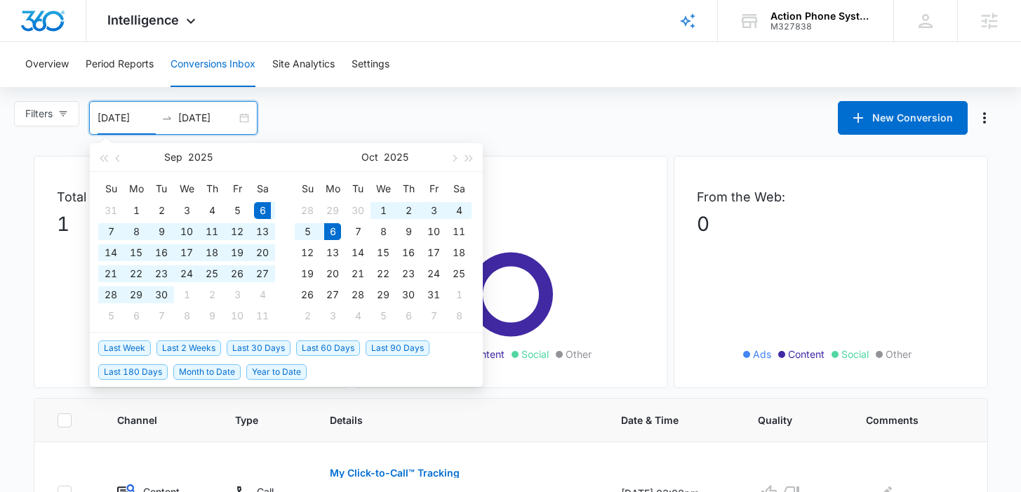
type input "09/06/2025"
click at [264, 345] on span "Last 30 Days" at bounding box center [259, 347] width 64 height 15
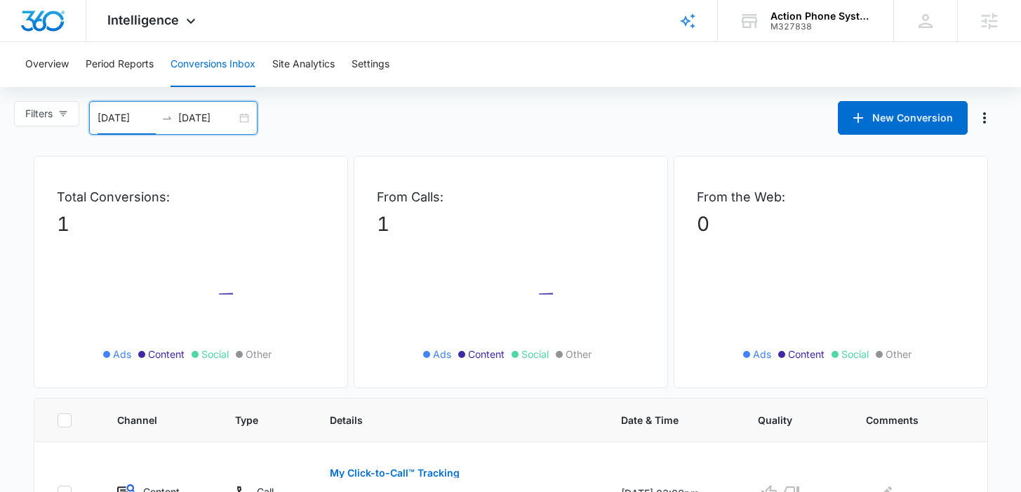
scroll to position [83, 0]
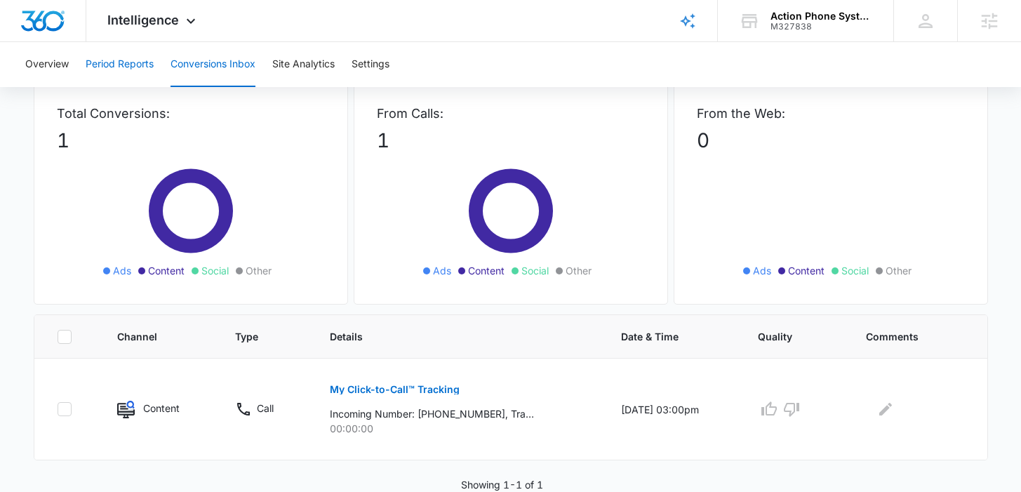
click at [127, 60] on button "Period Reports" at bounding box center [120, 64] width 68 height 45
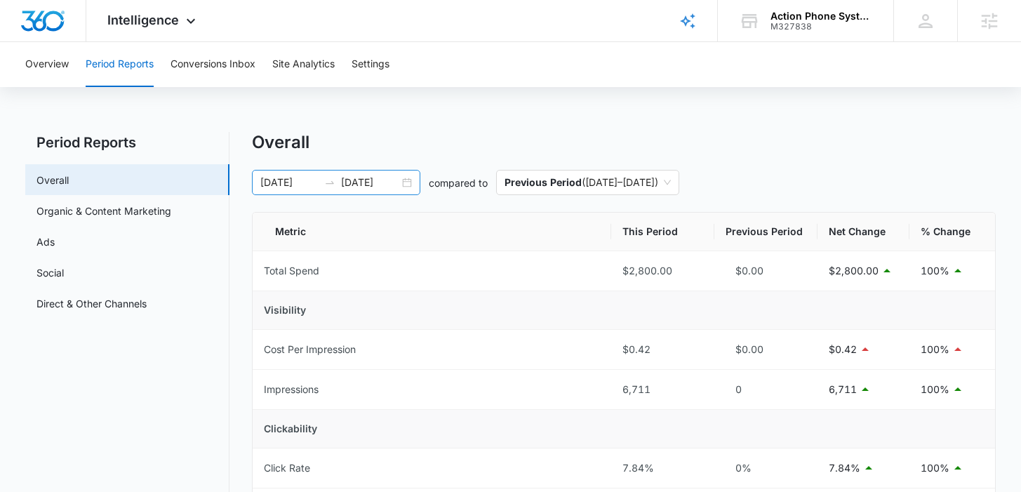
click at [407, 189] on div "01/01/2025 08/16/2025" at bounding box center [336, 182] width 168 height 25
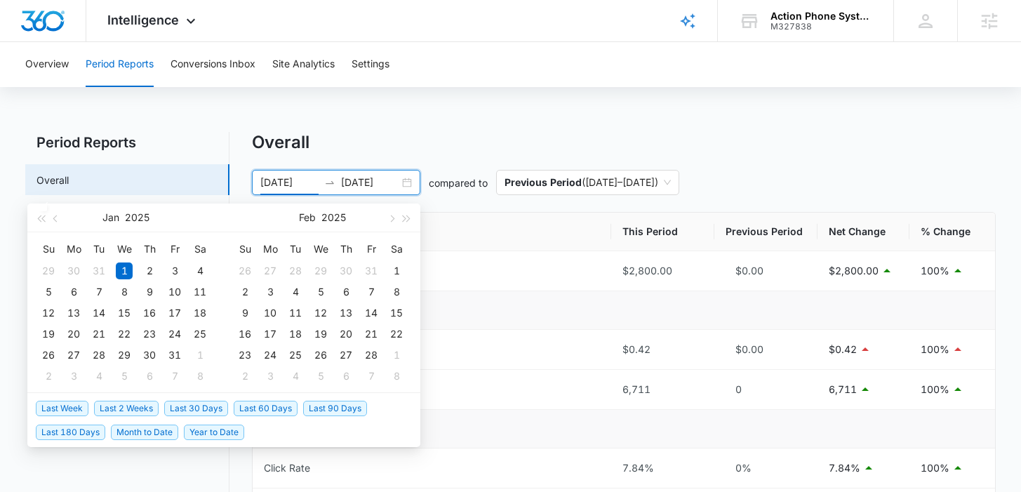
click at [201, 405] on span "Last 30 Days" at bounding box center [196, 408] width 64 height 15
type input "09/05/2025"
type input "10/05/2025"
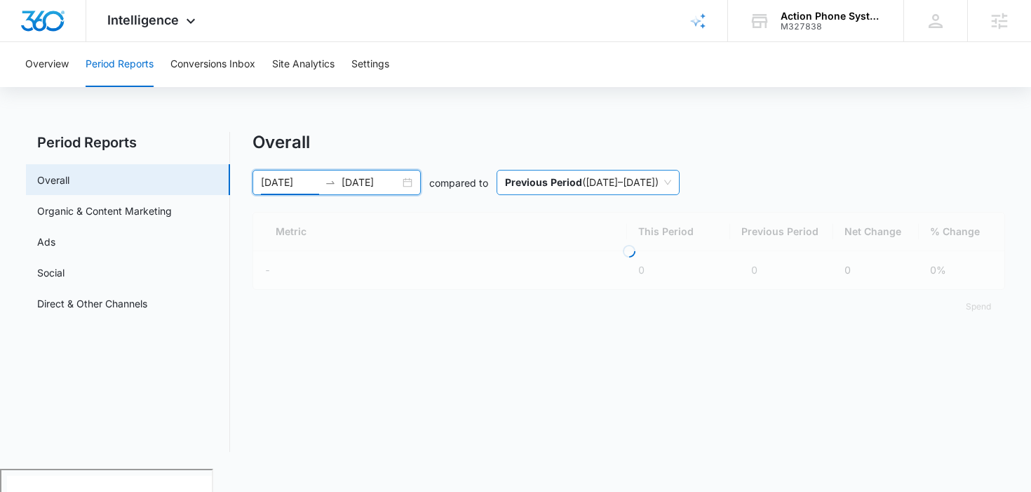
click at [596, 189] on span "Previous Period ( 08/05/2025 – 09/04/2025 )" at bounding box center [588, 182] width 166 height 24
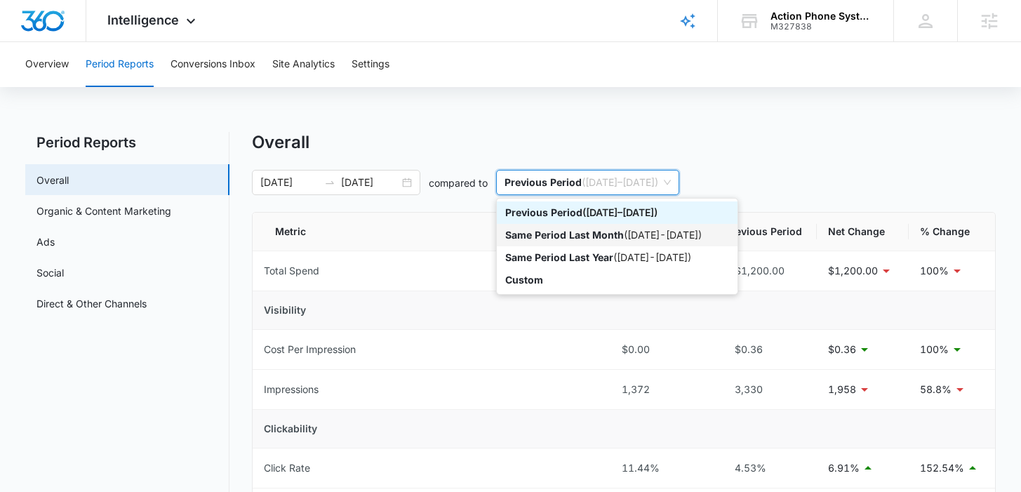
click at [577, 234] on p "Same Period Last Month" at bounding box center [564, 235] width 119 height 12
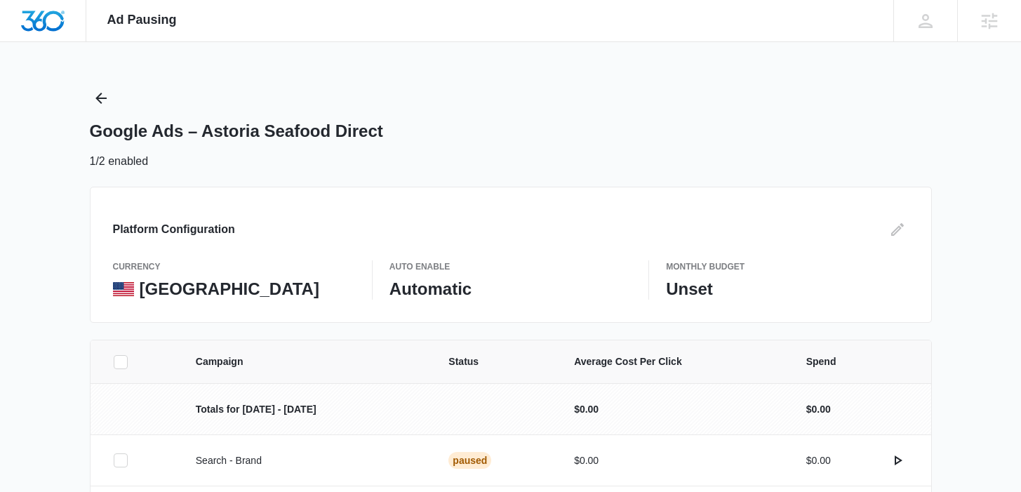
scroll to position [111, 0]
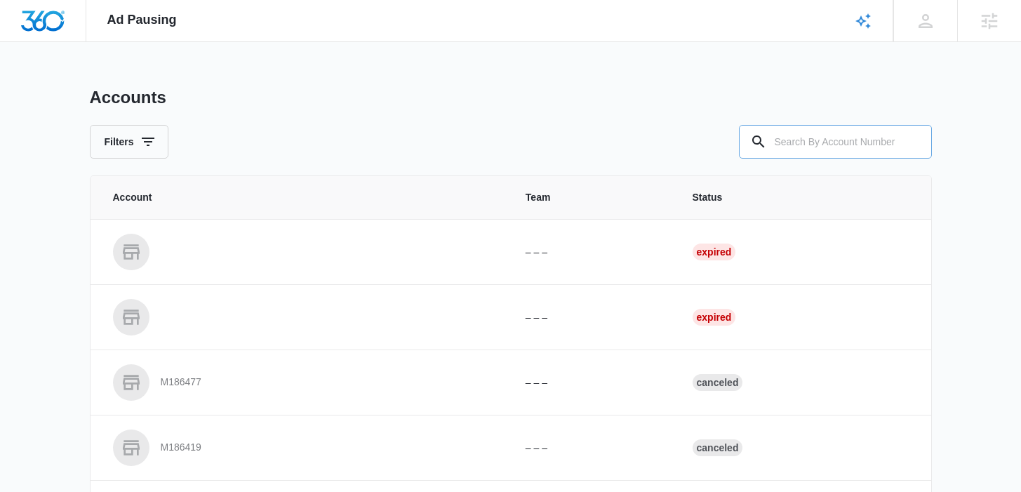
click at [818, 143] on input "text" at bounding box center [835, 142] width 193 height 34
paste input "M326725"
type input "M326725"
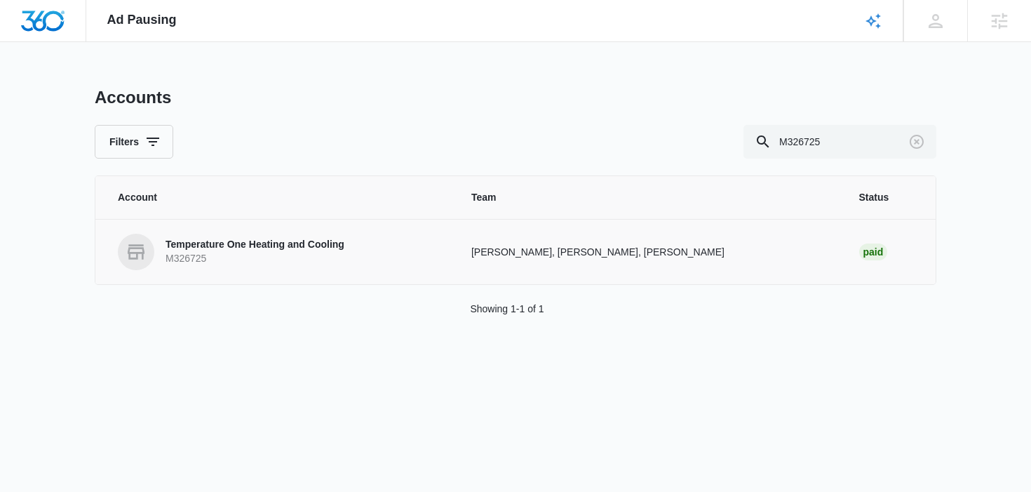
click at [316, 244] on p "Temperature One Heating and Cooling" at bounding box center [255, 245] width 179 height 14
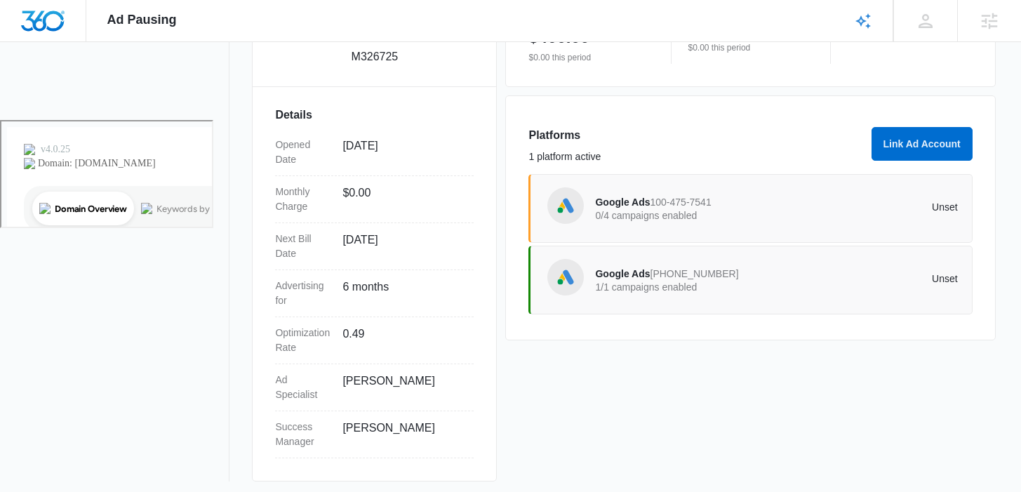
scroll to position [378, 0]
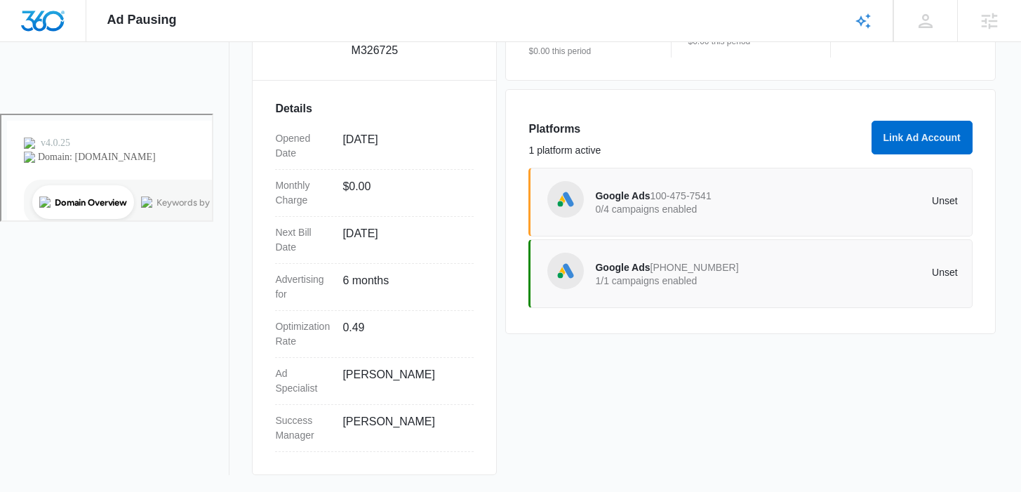
click at [631, 195] on span "Google Ads" at bounding box center [622, 195] width 55 height 11
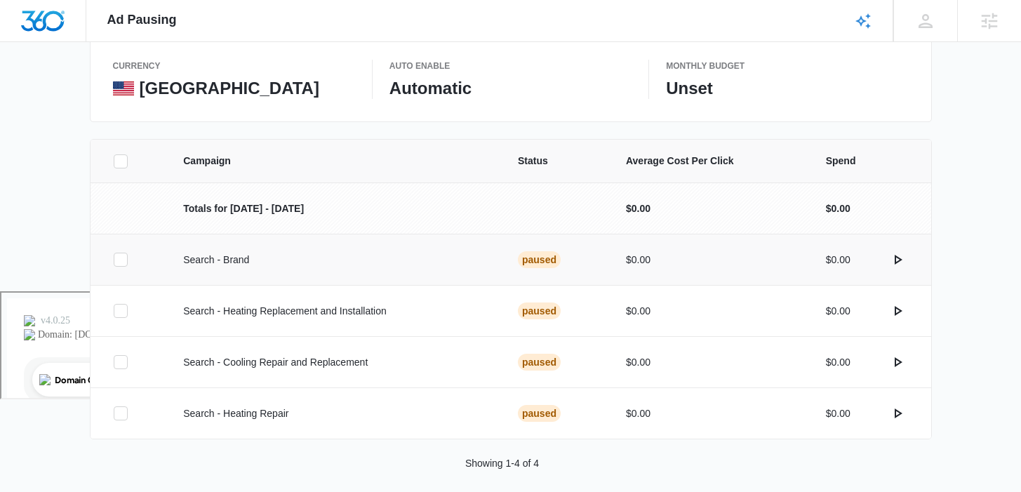
scroll to position [213, 0]
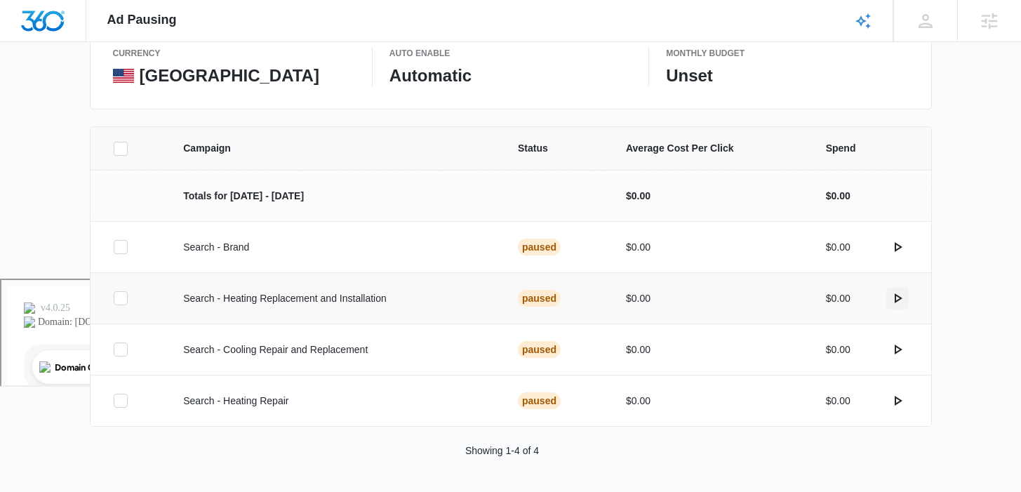
click at [897, 300] on icon "actions.activate" at bounding box center [898, 298] width 8 height 10
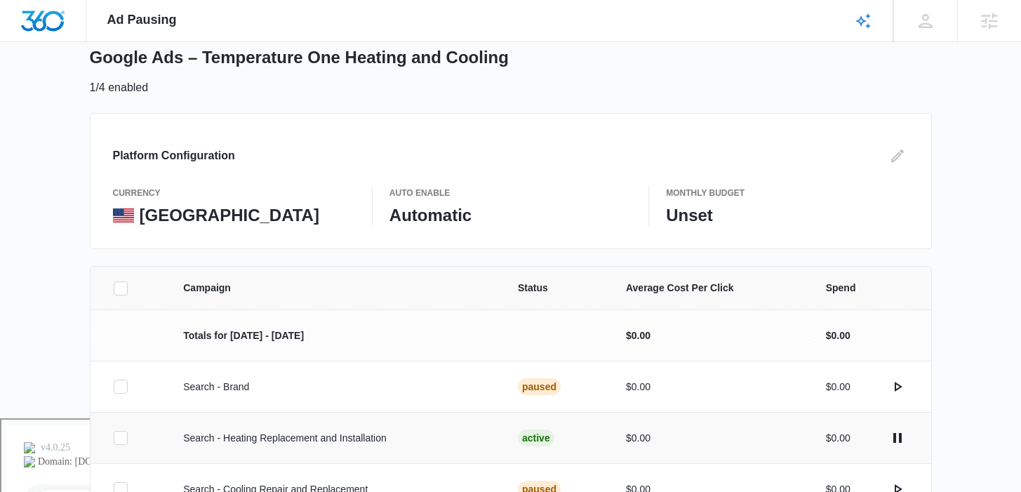
scroll to position [0, 0]
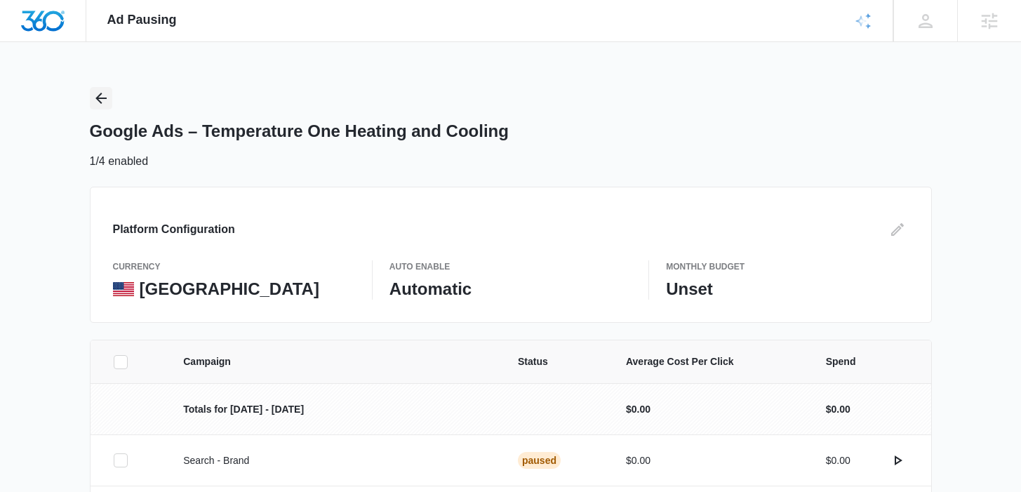
click at [100, 97] on icon "Back" at bounding box center [101, 98] width 17 height 17
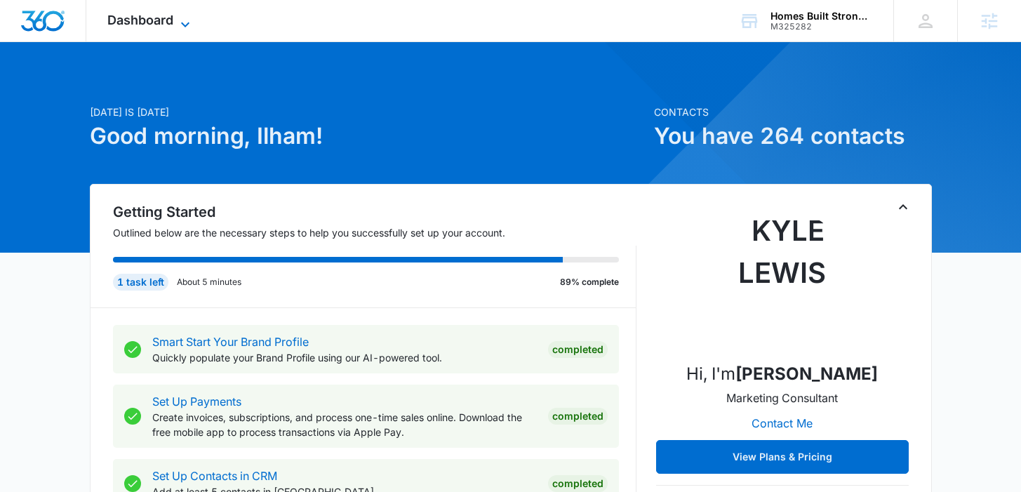
click at [190, 18] on icon at bounding box center [185, 24] width 17 height 17
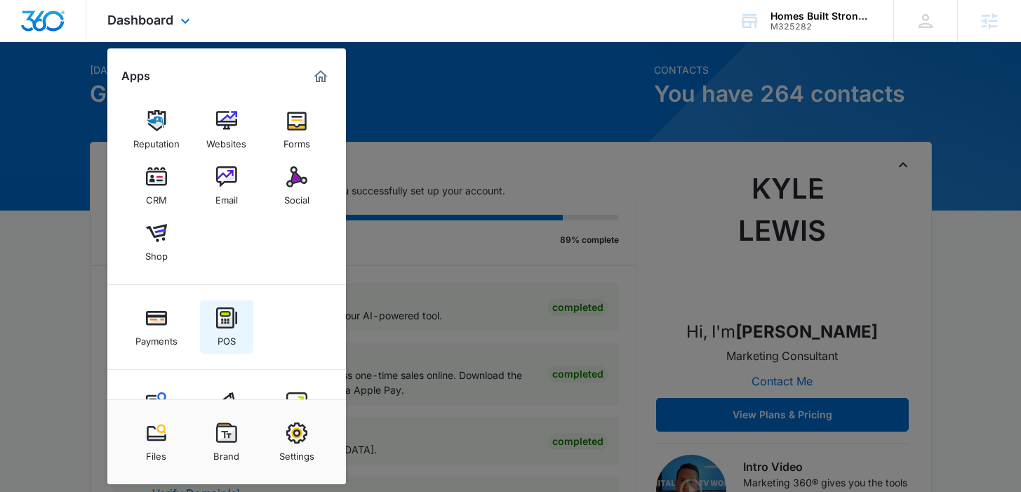
scroll to position [55, 0]
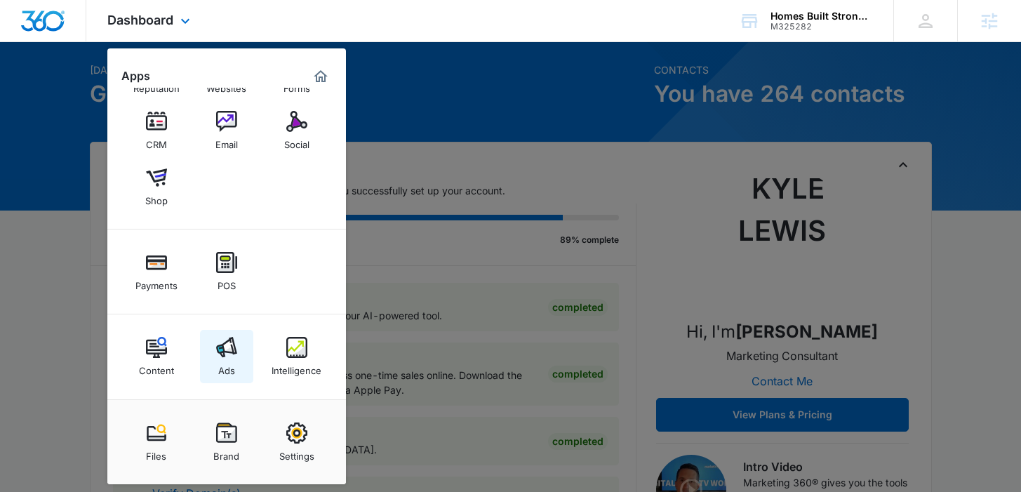
click at [227, 347] on img at bounding box center [226, 347] width 21 height 21
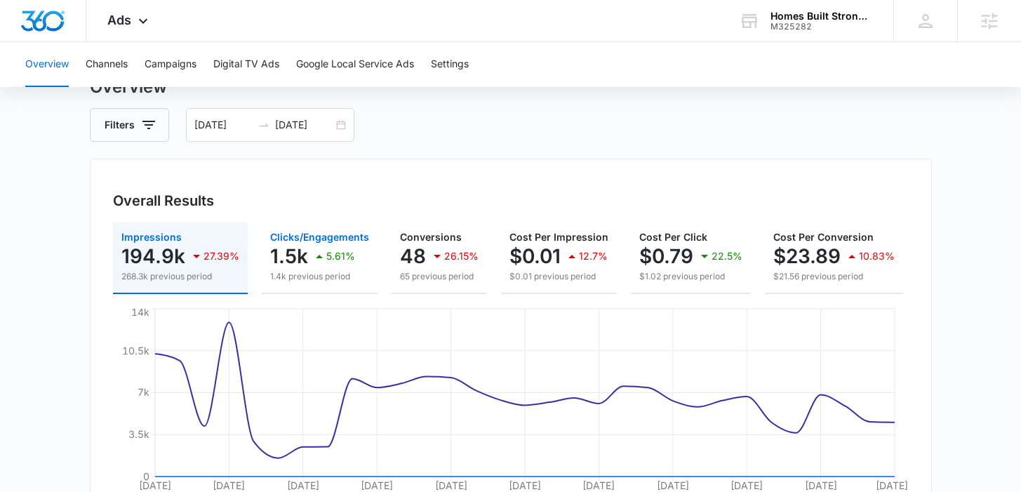
scroll to position [60, 0]
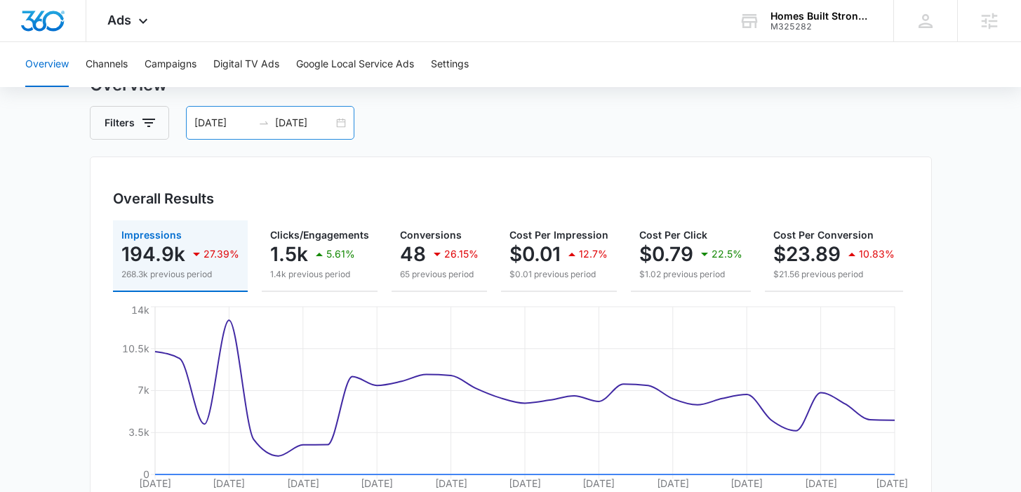
click at [341, 121] on div "08/25/2025 09/24/2025" at bounding box center [270, 123] width 168 height 34
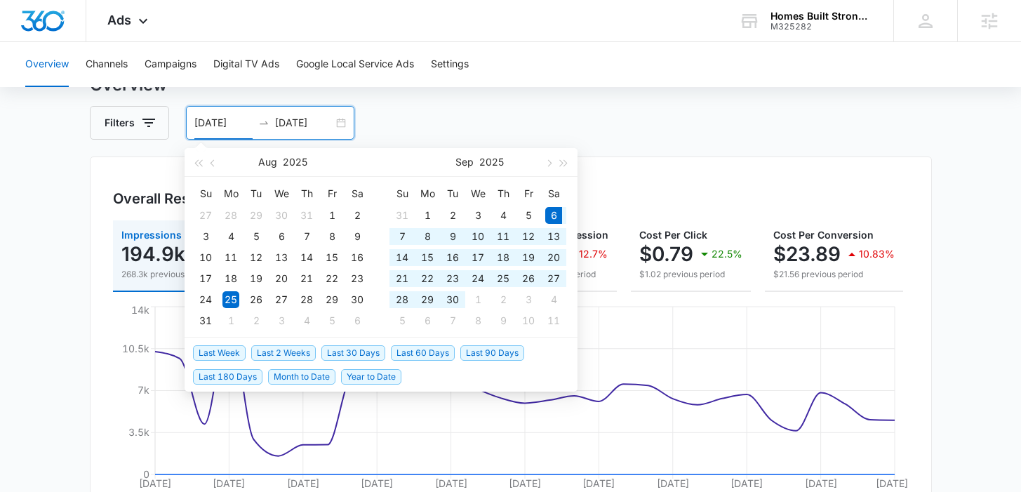
click at [357, 348] on span "Last 30 Days" at bounding box center [353, 352] width 64 height 15
type input "09/06/2025"
type input "10/06/2025"
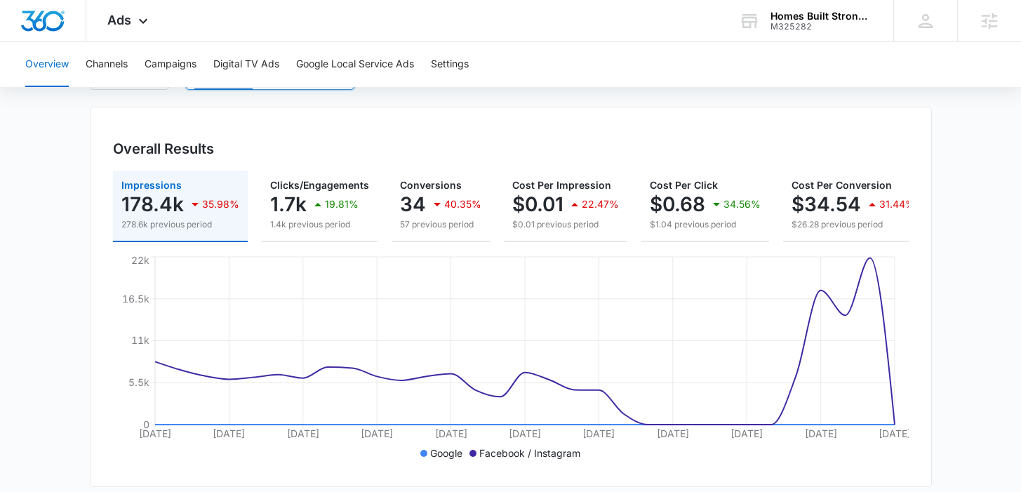
scroll to position [43, 0]
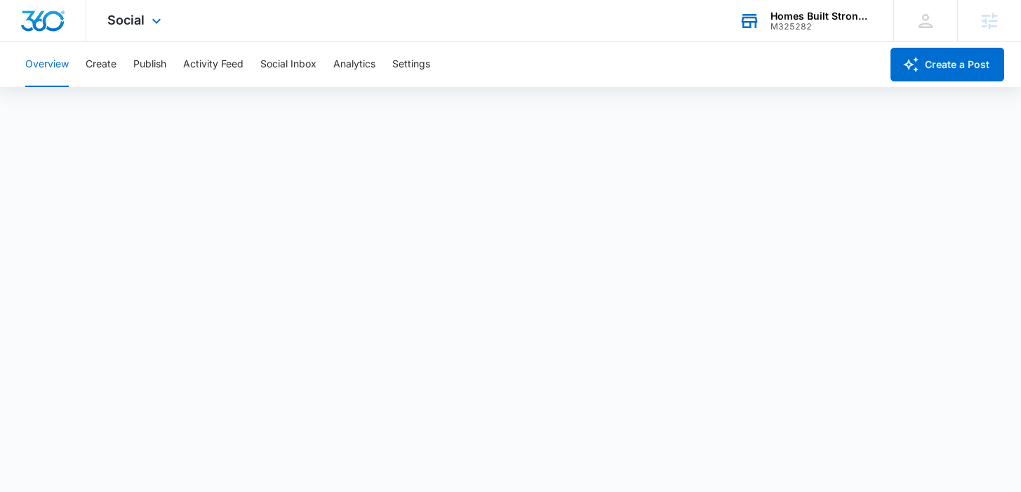
click at [793, 20] on div "Homes Built Stronger, LLC" at bounding box center [821, 16] width 102 height 11
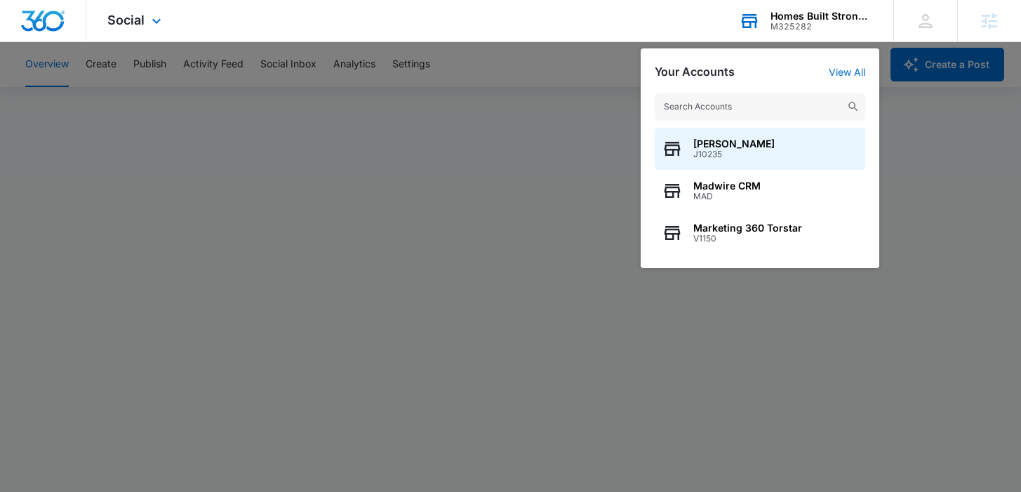
click at [729, 123] on div "Ilham Nugroho J10235 Madwire CRM MAD Marketing 360 Torstar V1150" at bounding box center [759, 173] width 239 height 189
click at [738, 99] on input "text" at bounding box center [759, 107] width 210 height 28
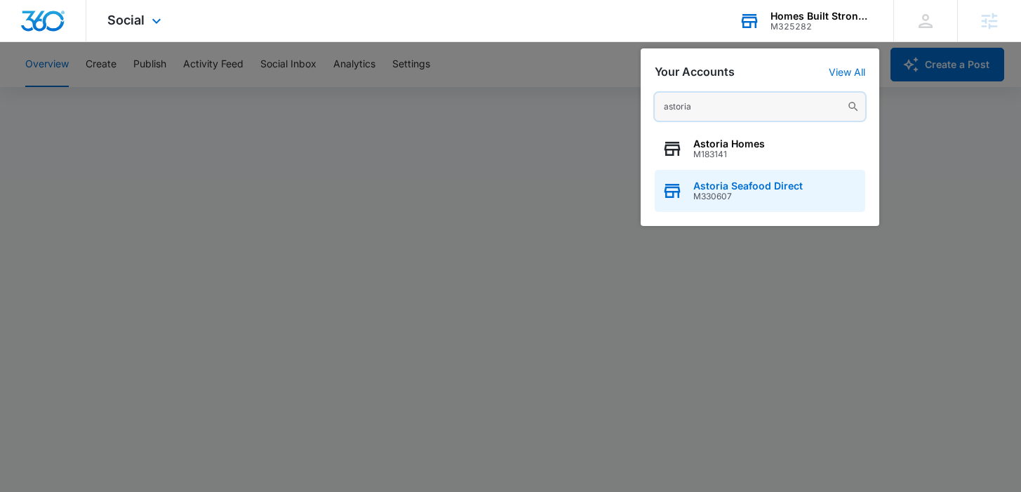
type input "astoria"
click at [734, 184] on span "Astoria Seafood Direct" at bounding box center [747, 185] width 109 height 11
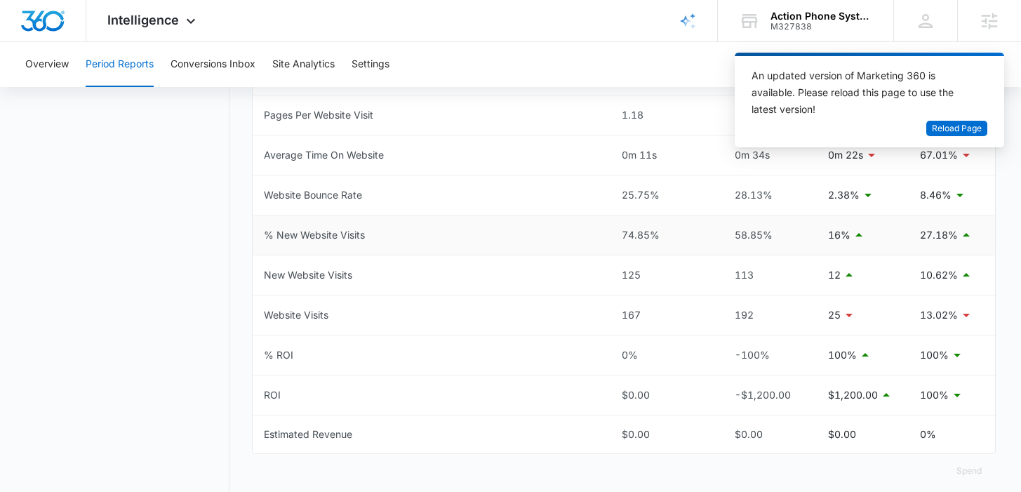
scroll to position [713, 0]
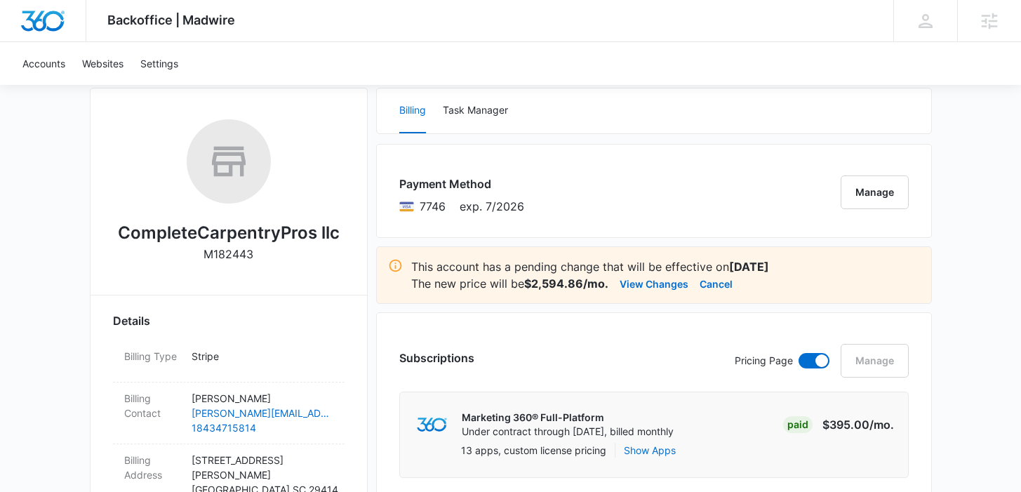
scroll to position [224, 0]
